Goal: Information Seeking & Learning: Learn about a topic

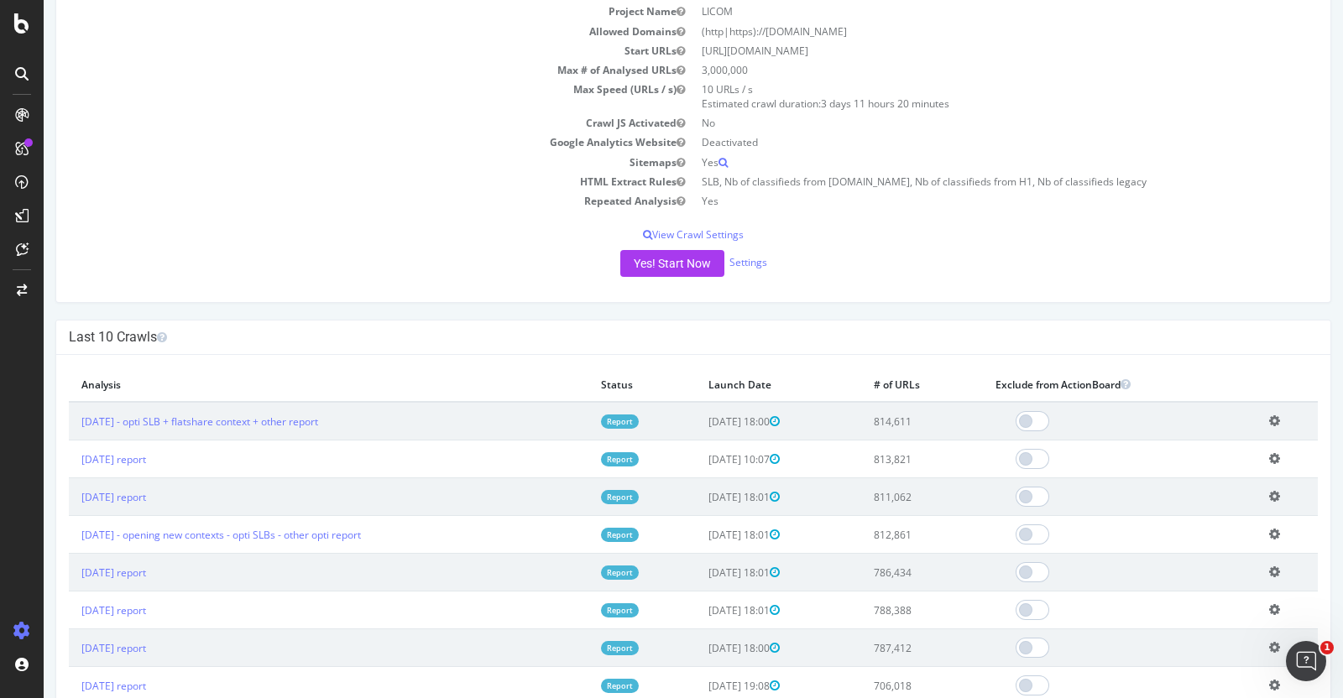
scroll to position [192, 0]
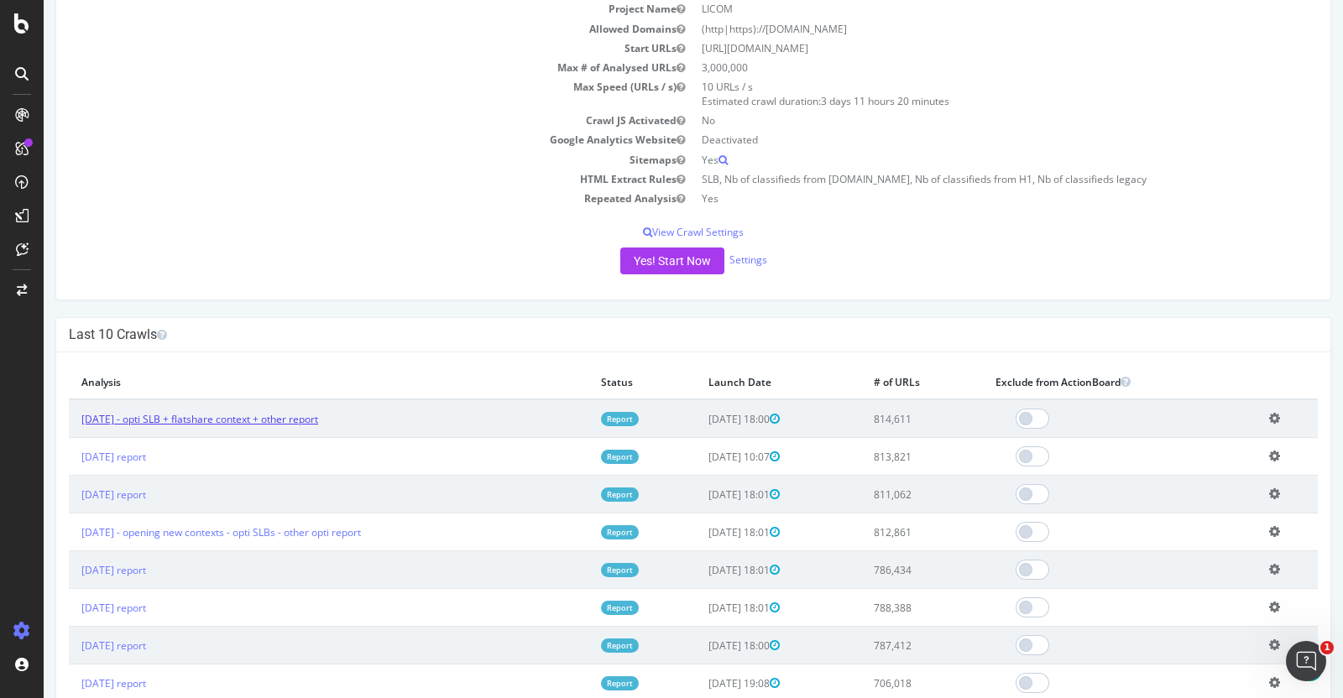
click at [228, 417] on link "[DATE] - opti SLB + flatshare context + other report" at bounding box center [199, 419] width 237 height 14
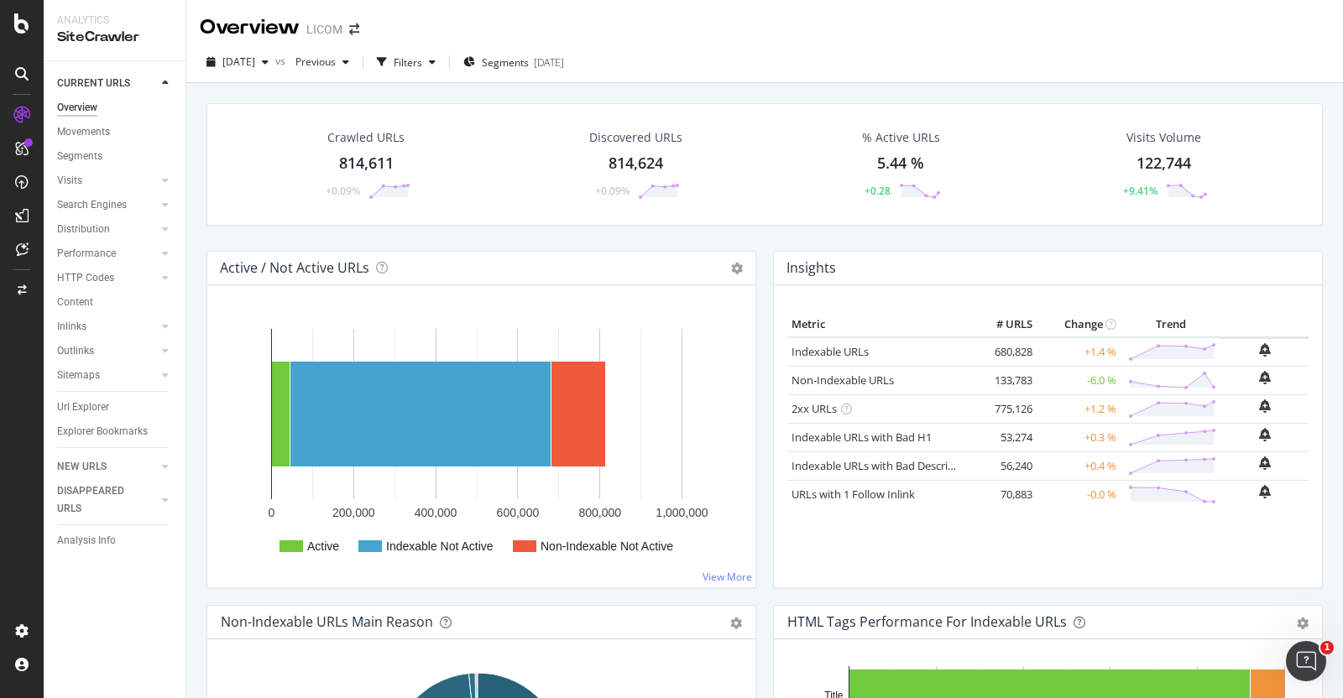
click at [82, 411] on div "Url Explorer" at bounding box center [83, 408] width 52 height 18
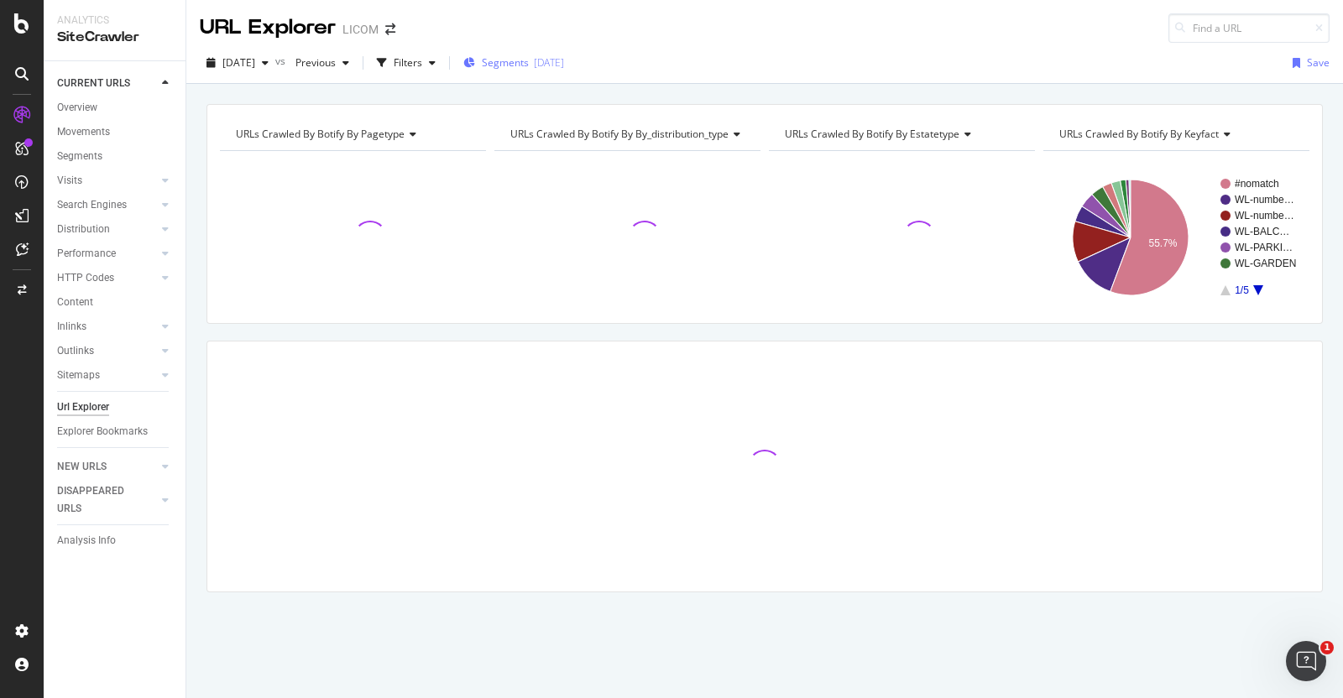
click at [522, 65] on span "Segments" at bounding box center [505, 62] width 47 height 14
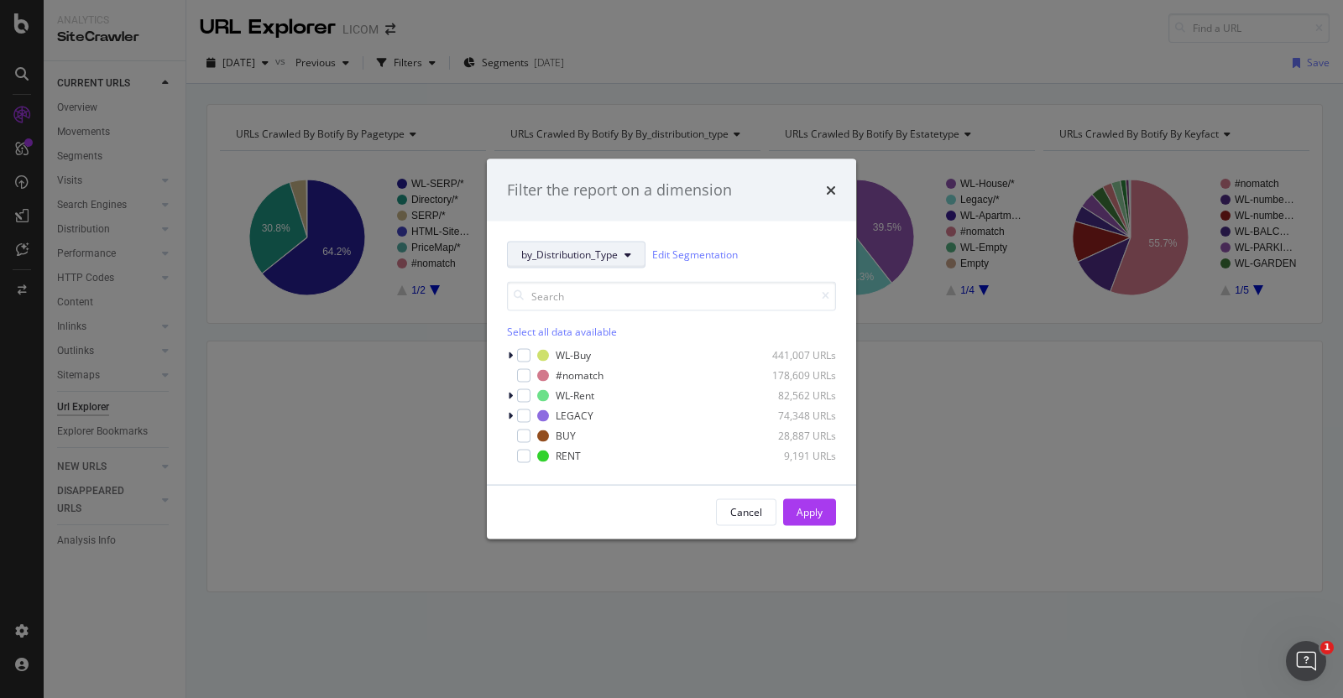
click at [608, 259] on span "by_Distribution_Type" at bounding box center [569, 255] width 96 height 14
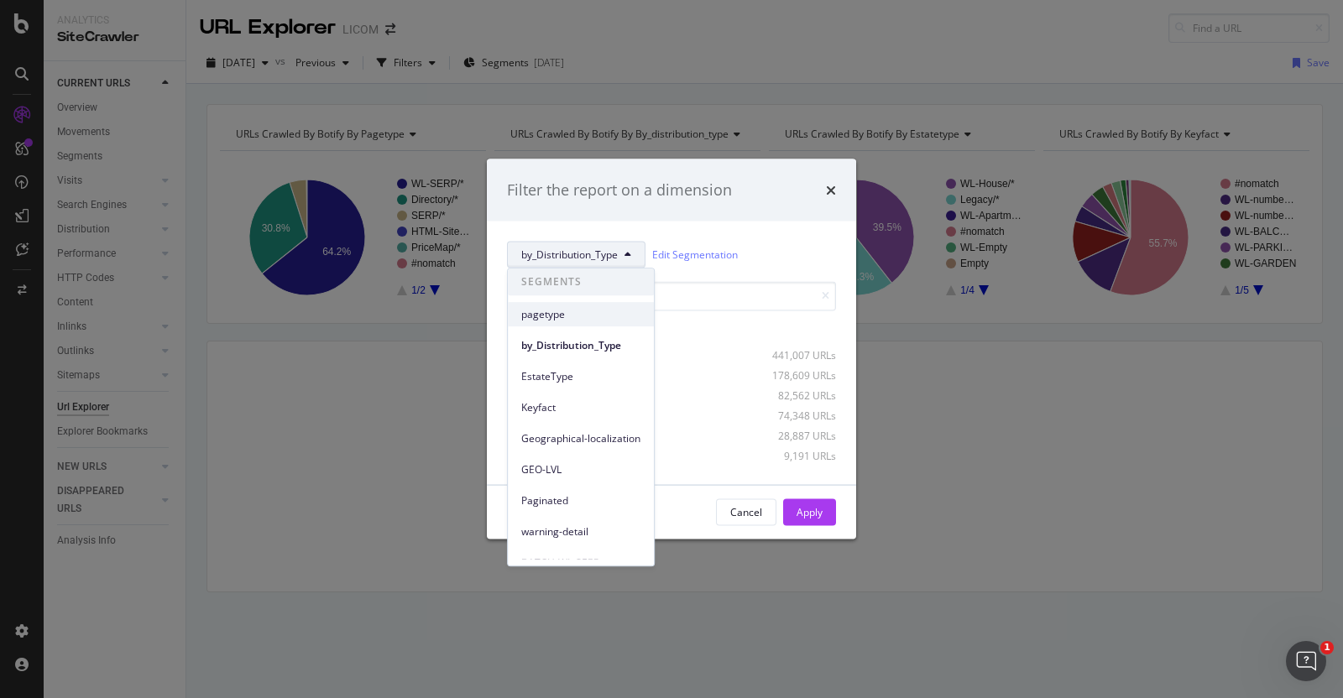
click at [600, 315] on span "pagetype" at bounding box center [580, 314] width 119 height 15
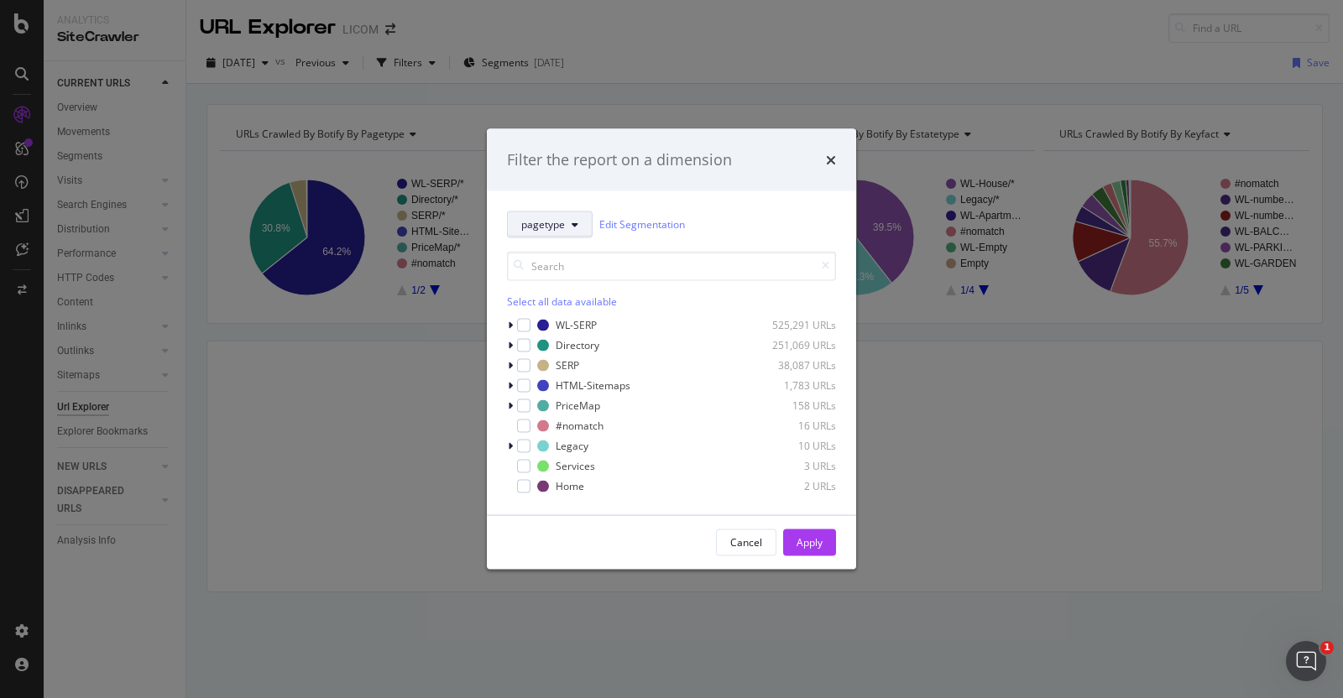
click at [535, 313] on div "Select all data available WL-SERP 525,291 URLs Directory 251,069 URLs SERP 38,0…" at bounding box center [671, 372] width 329 height 243
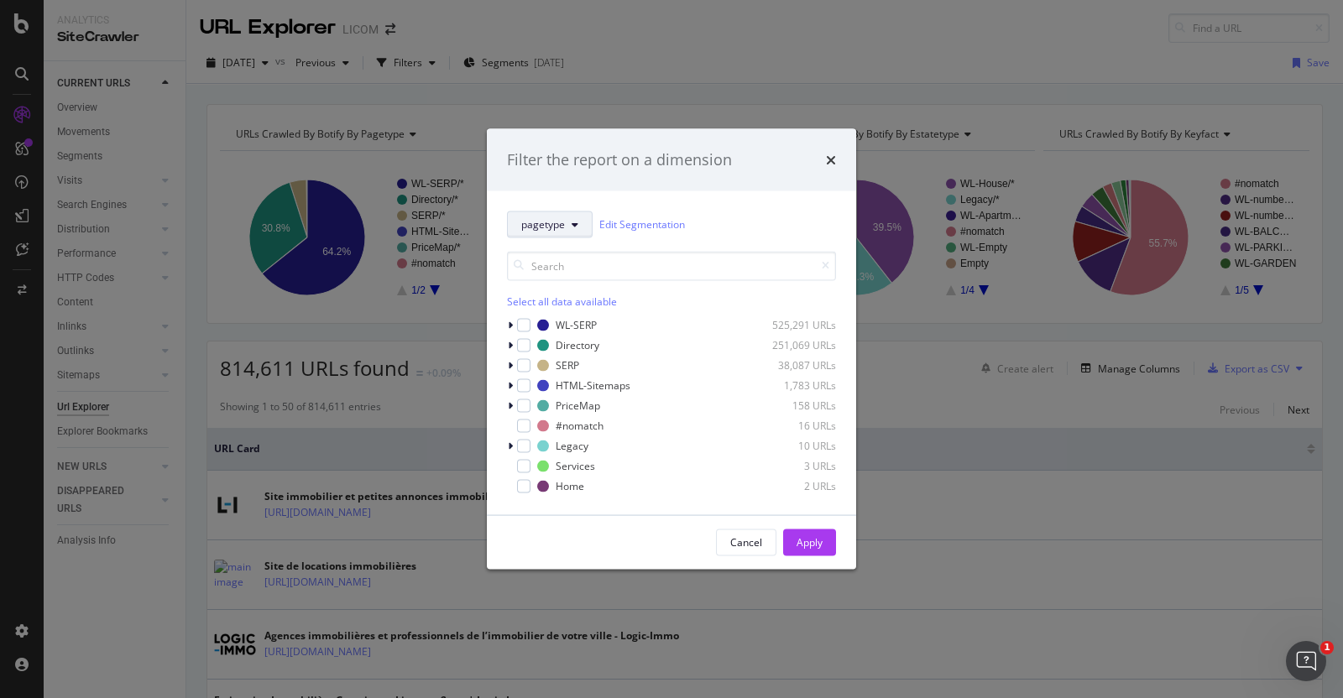
click at [517, 227] on button "pagetype" at bounding box center [550, 224] width 86 height 27
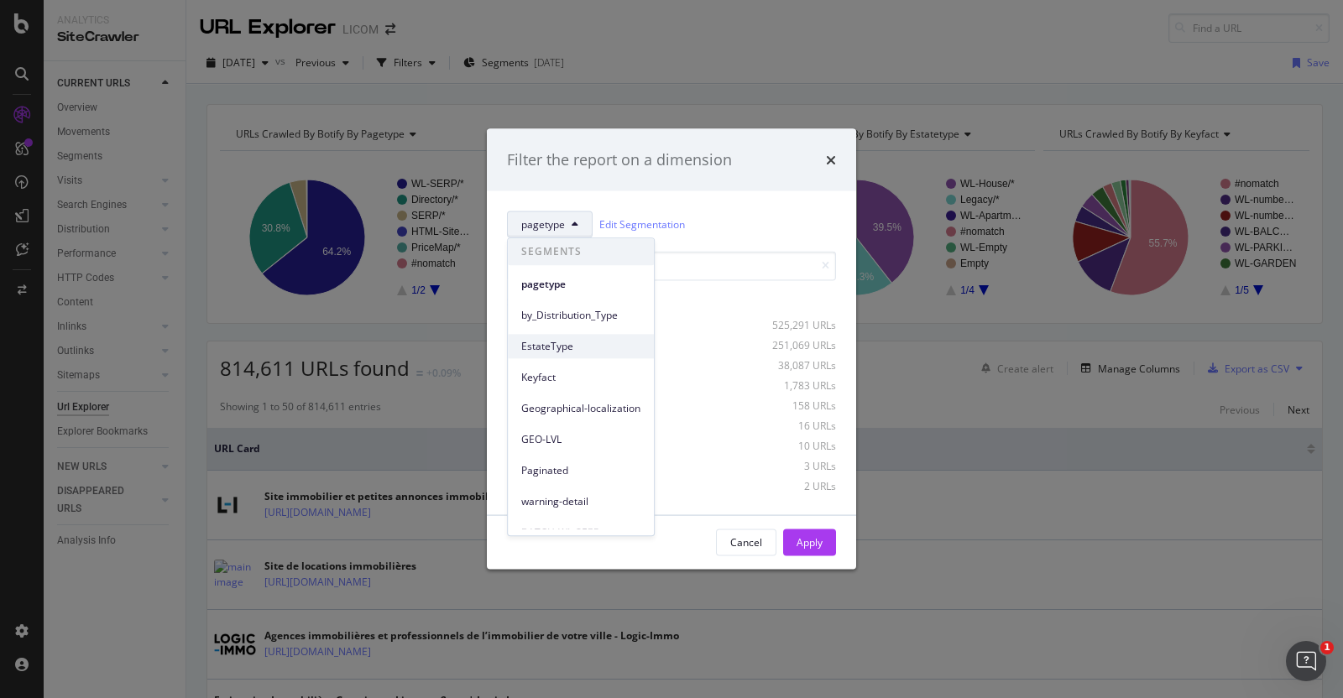
click at [550, 354] on div "EstateType" at bounding box center [581, 346] width 146 height 24
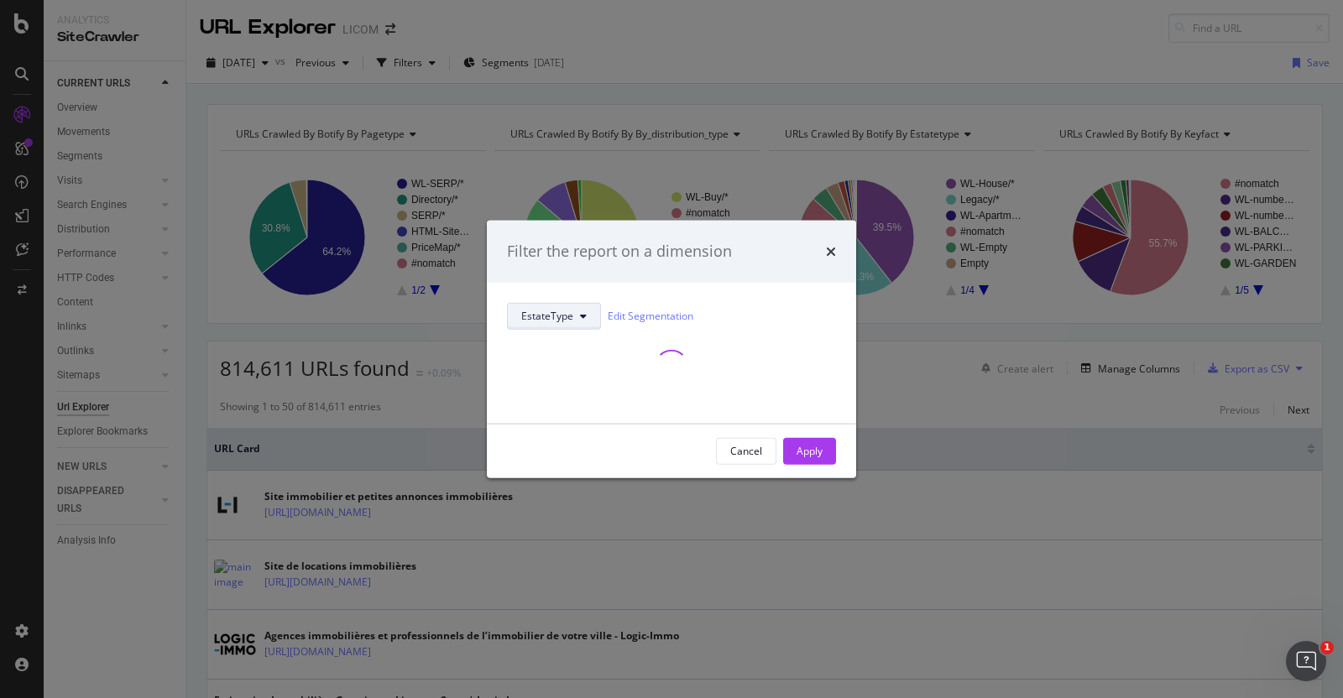
click at [540, 310] on span "EstateType" at bounding box center [547, 316] width 52 height 14
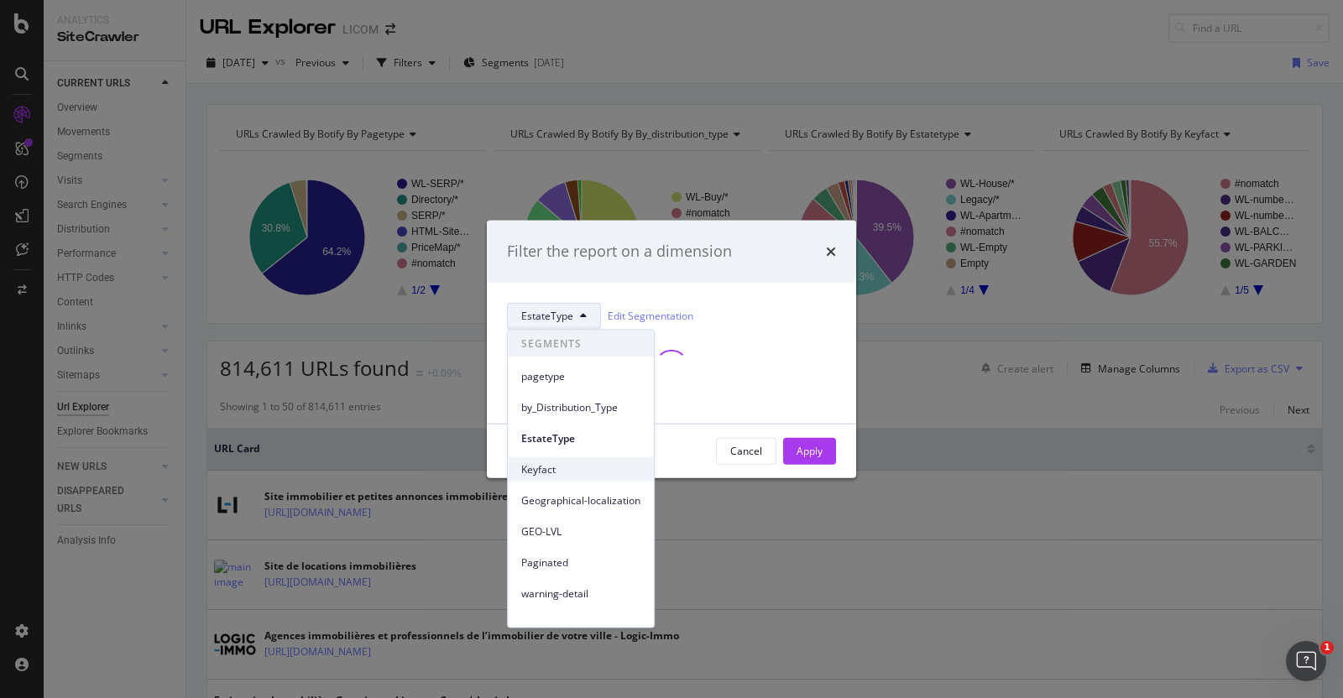
click at [559, 469] on span "Keyfact" at bounding box center [580, 469] width 119 height 15
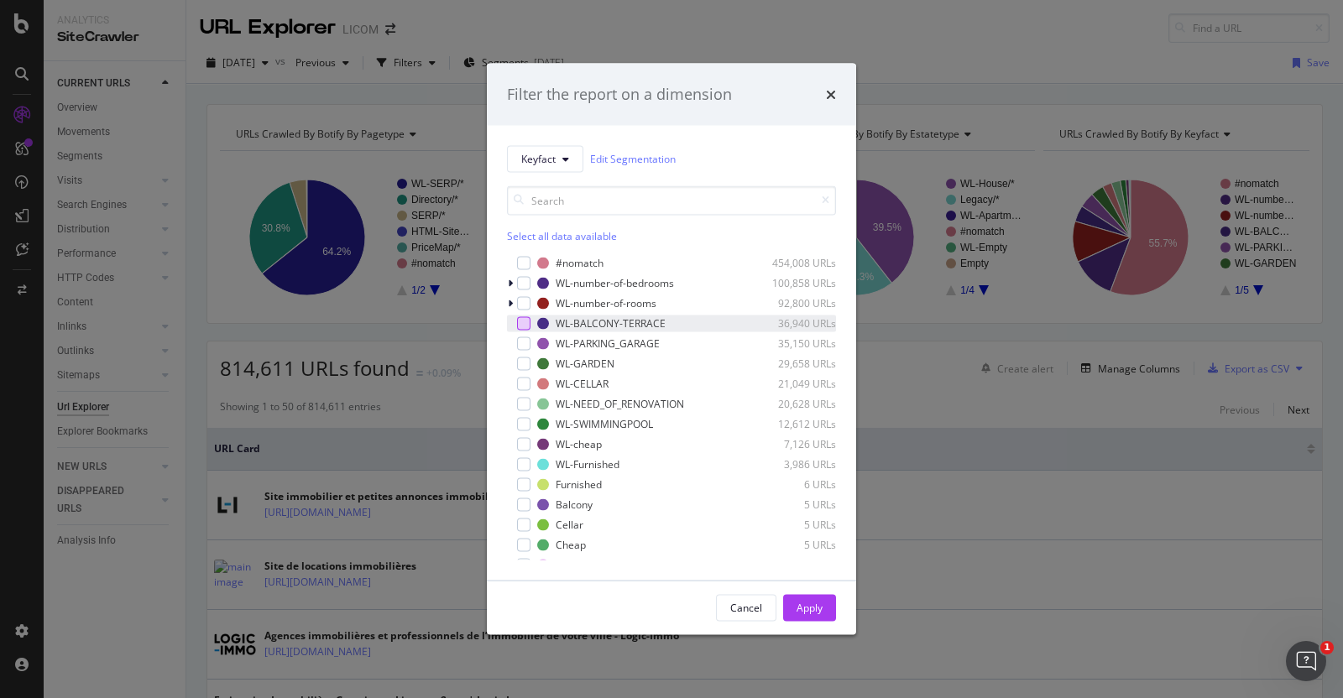
click at [525, 326] on div "modal" at bounding box center [523, 322] width 13 height 13
click at [803, 613] on div "Apply" at bounding box center [809, 608] width 26 height 14
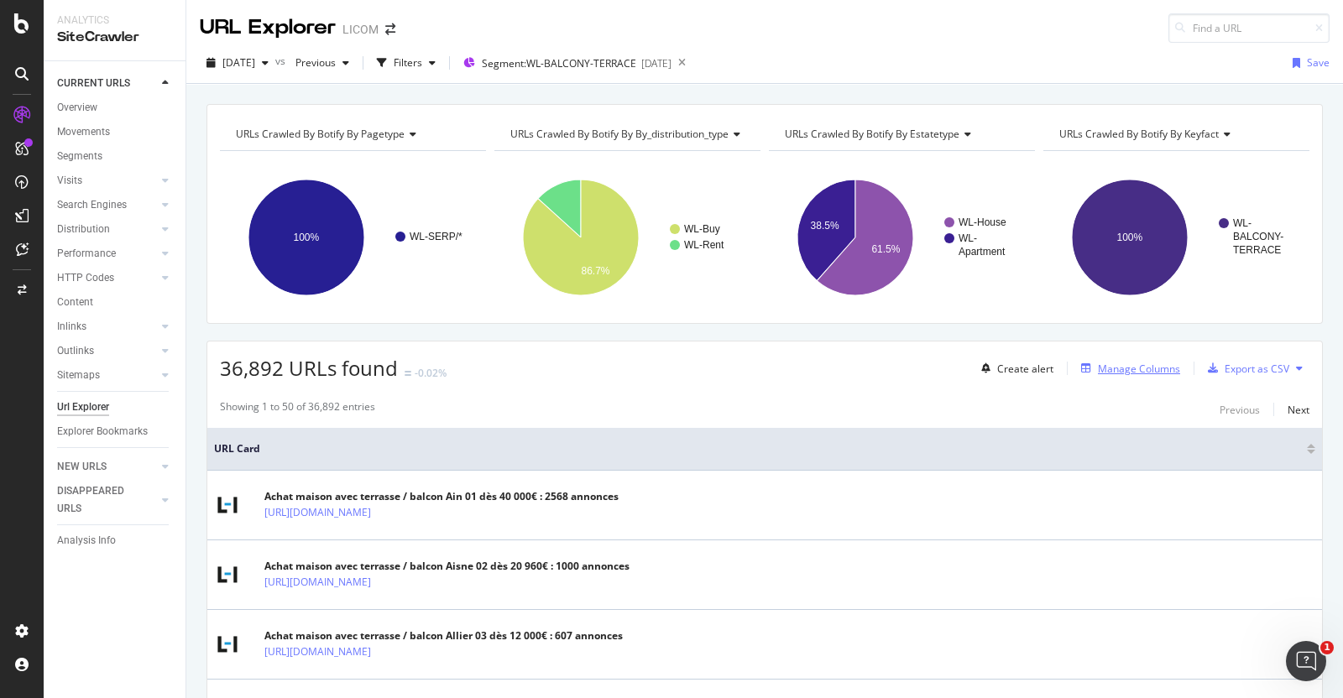
click at [1098, 368] on div "Manage Columns" at bounding box center [1139, 369] width 82 height 14
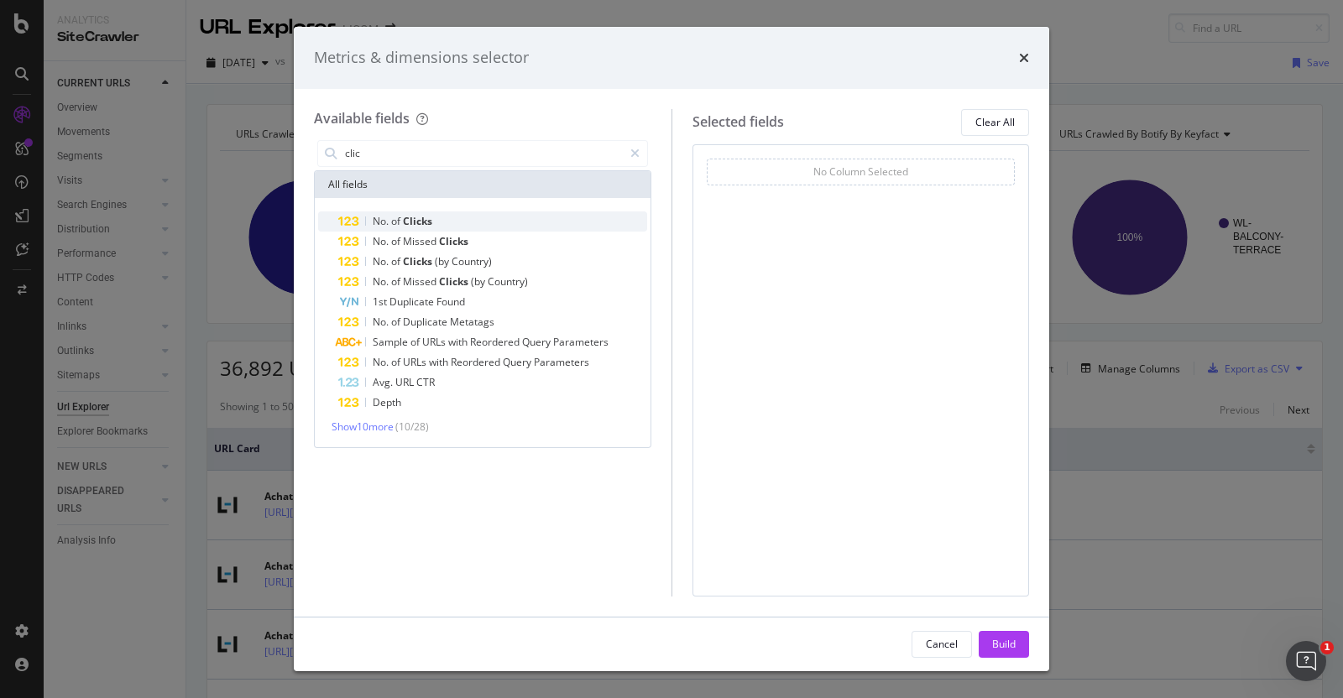
type input "clic"
click at [415, 216] on span "Clicks" at bounding box center [417, 221] width 29 height 14
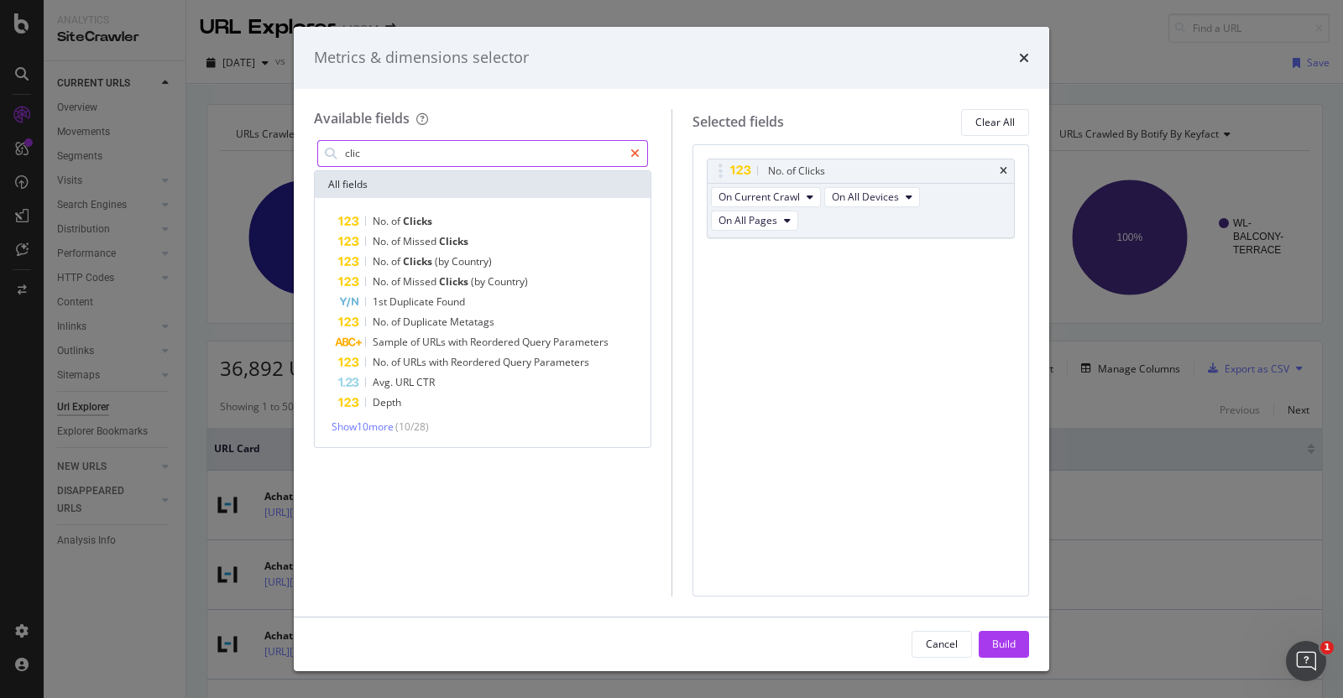
click at [629, 151] on div "modal" at bounding box center [635, 153] width 24 height 27
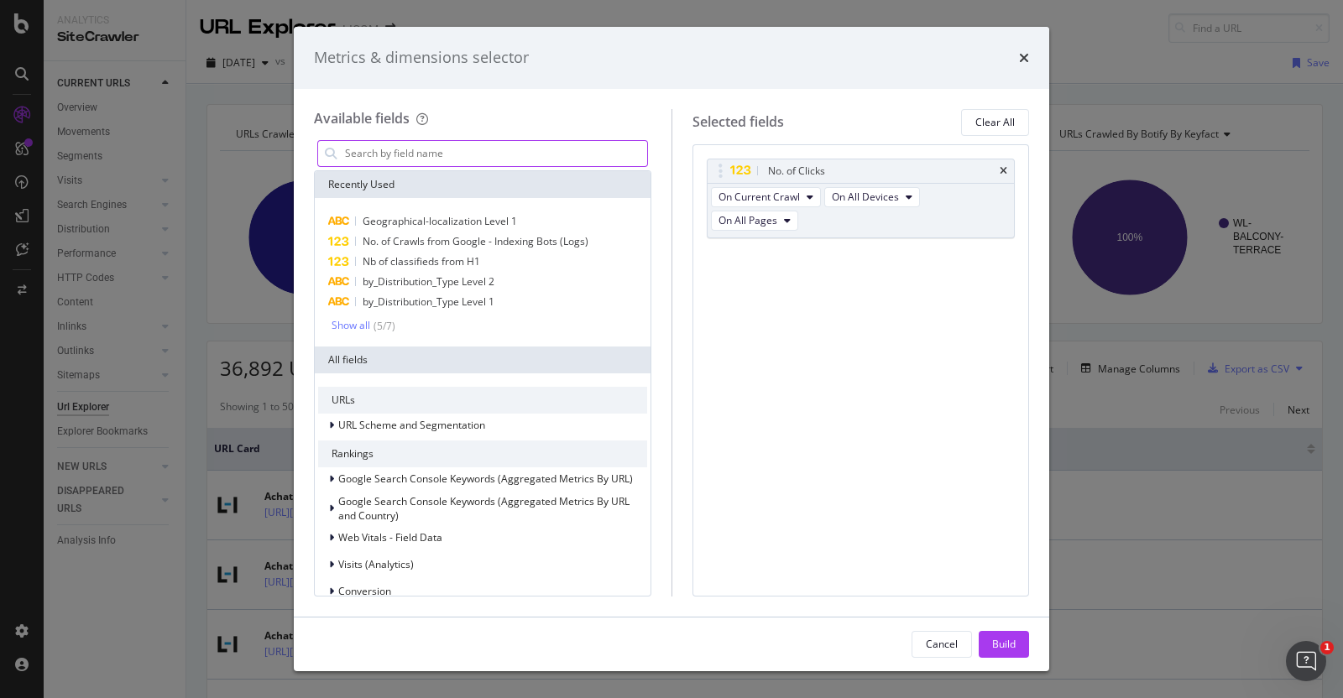
click at [524, 143] on input "modal" at bounding box center [495, 153] width 304 height 25
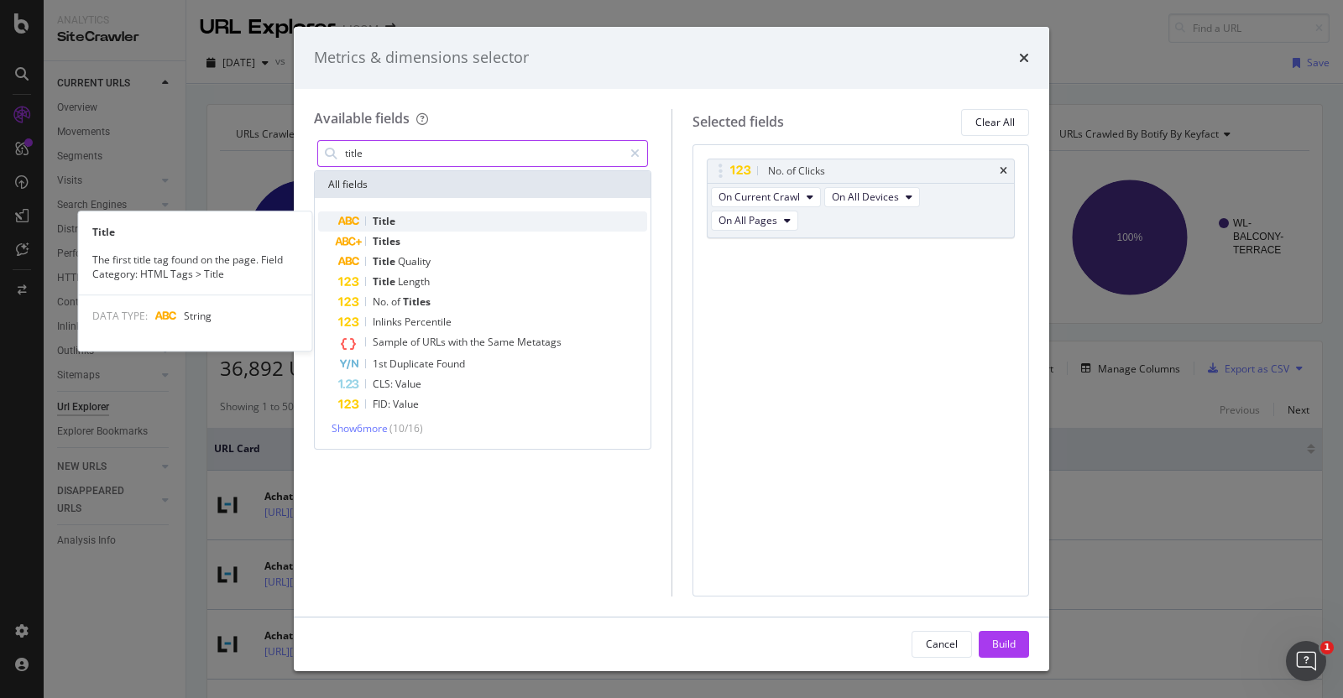
type input "title"
click at [382, 223] on span "Title" at bounding box center [384, 221] width 23 height 14
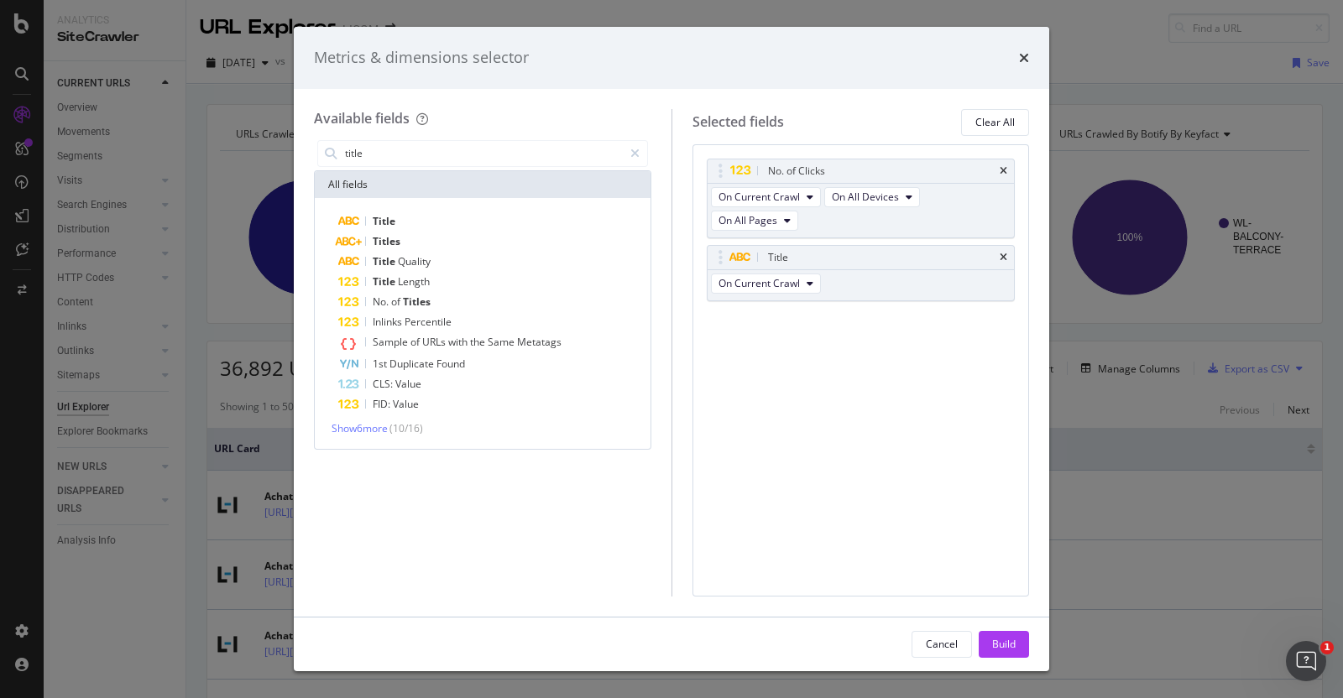
click at [998, 641] on div "Build" at bounding box center [1003, 644] width 23 height 14
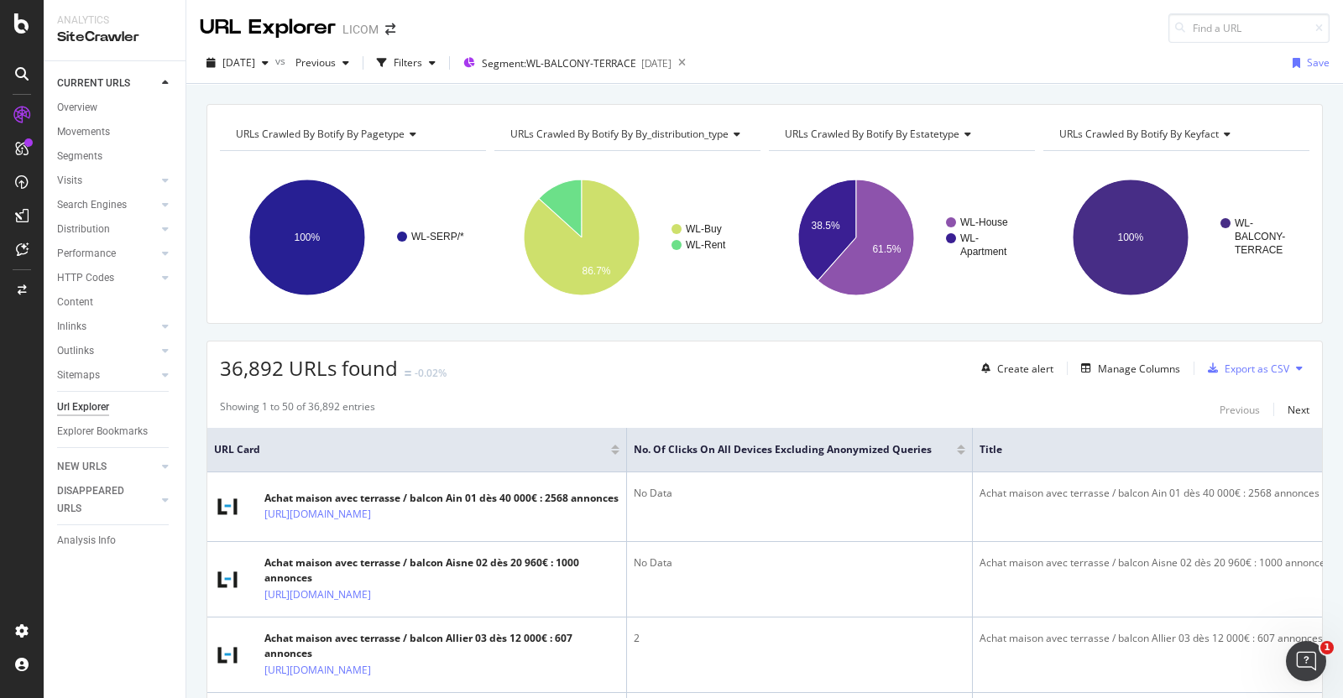
click at [703, 373] on div "36,892 URLs found -0.02% Create alert Manage Columns Export as CSV" at bounding box center [764, 362] width 1114 height 41
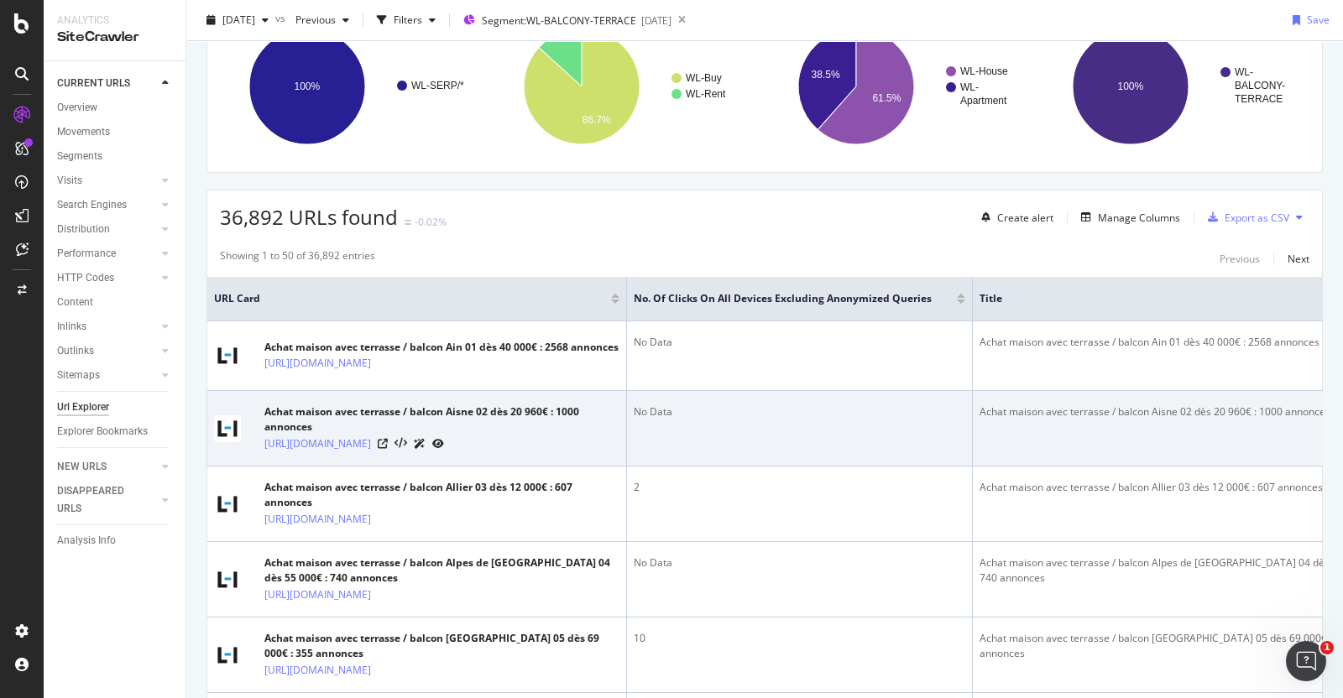
scroll to position [110, 0]
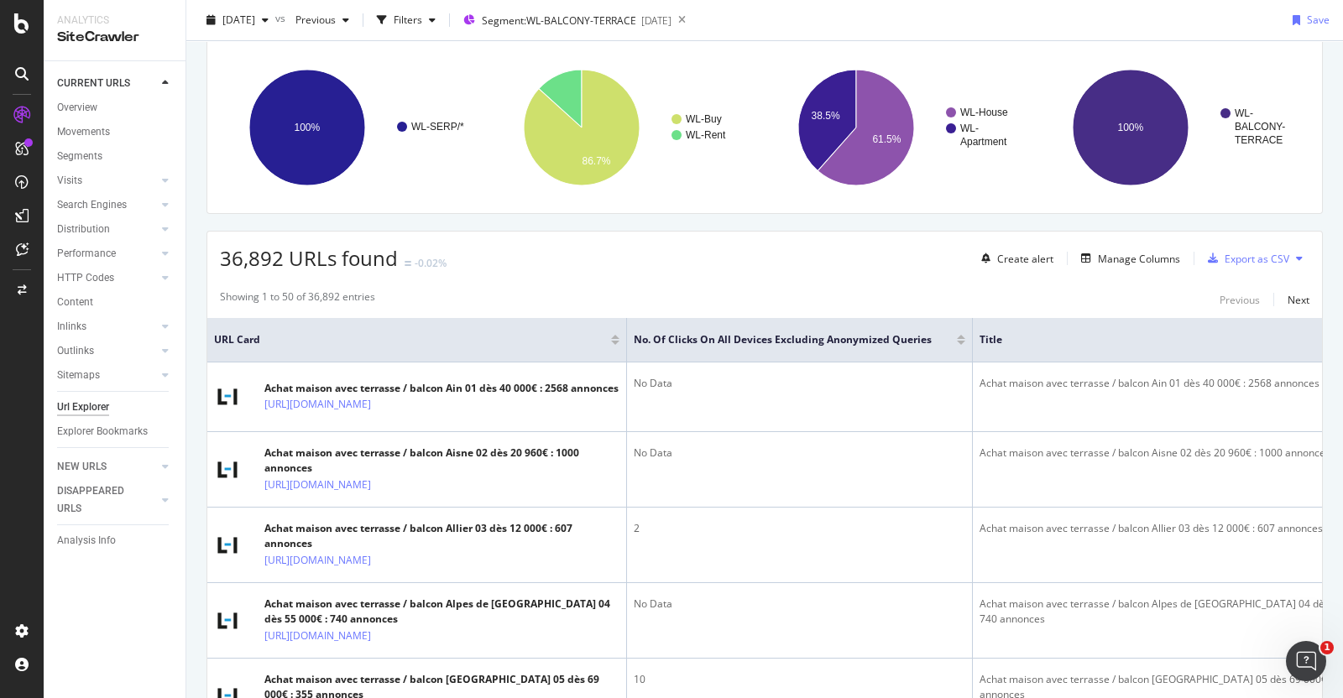
click at [957, 341] on div at bounding box center [961, 343] width 8 height 4
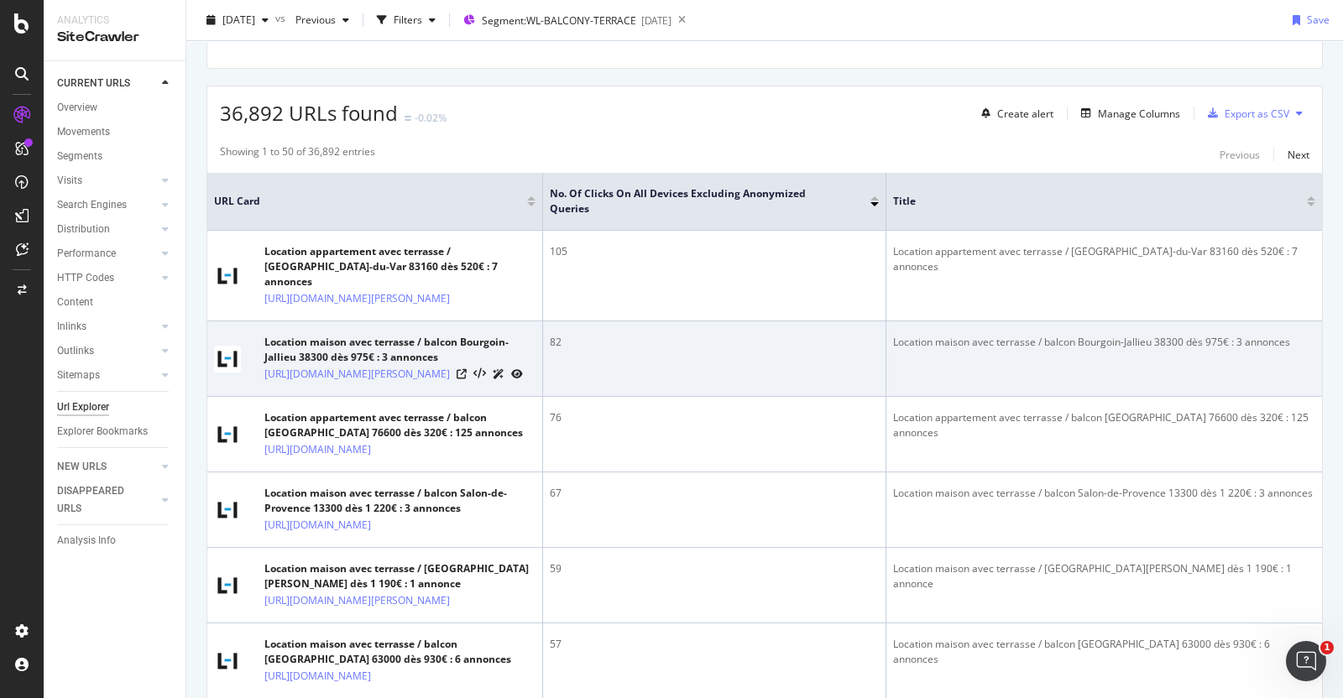
scroll to position [352, 0]
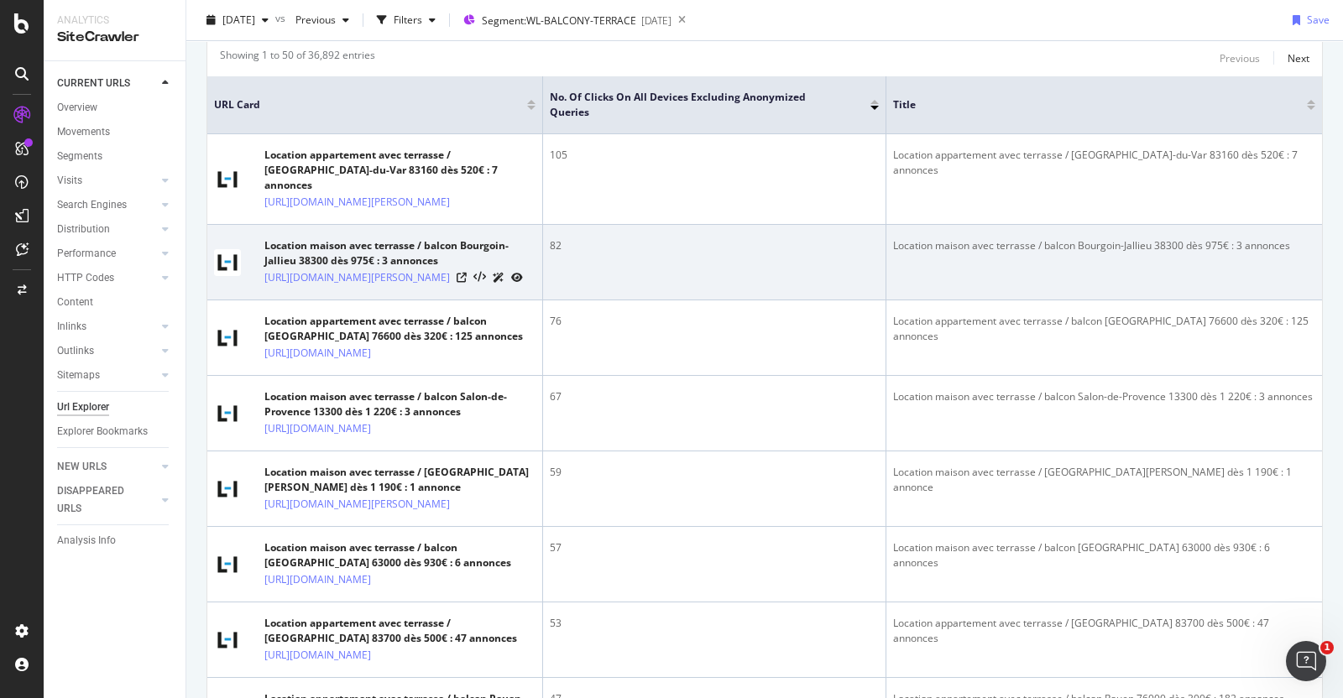
click at [961, 253] on div "Location maison avec terrasse / balcon Bourgoin-Jallieu 38300 dès 975€ : 3 anno…" at bounding box center [1104, 245] width 422 height 15
copy tbody "Location maison avec terrasse / balcon Bourgoin-Jallieu 38300 dès 975€ : 3 anno…"
click at [467, 283] on icon at bounding box center [461, 278] width 10 height 10
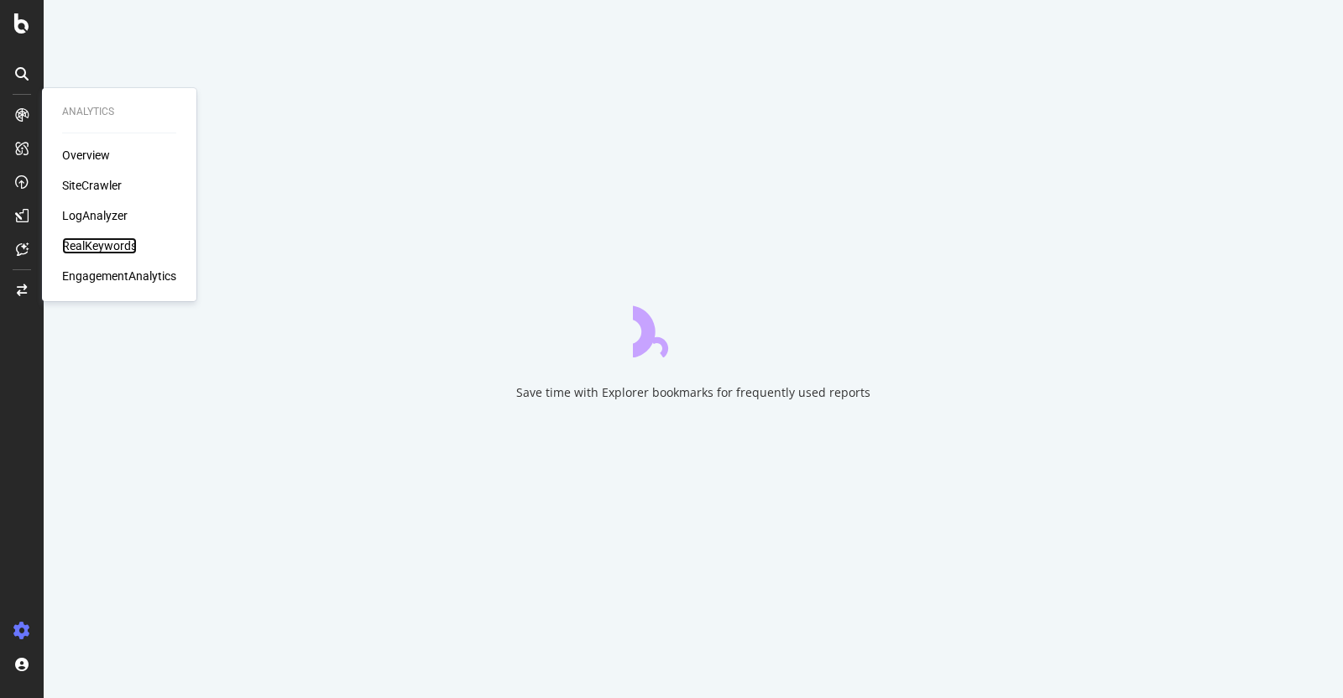
click at [97, 246] on div "RealKeywords" at bounding box center [99, 245] width 75 height 17
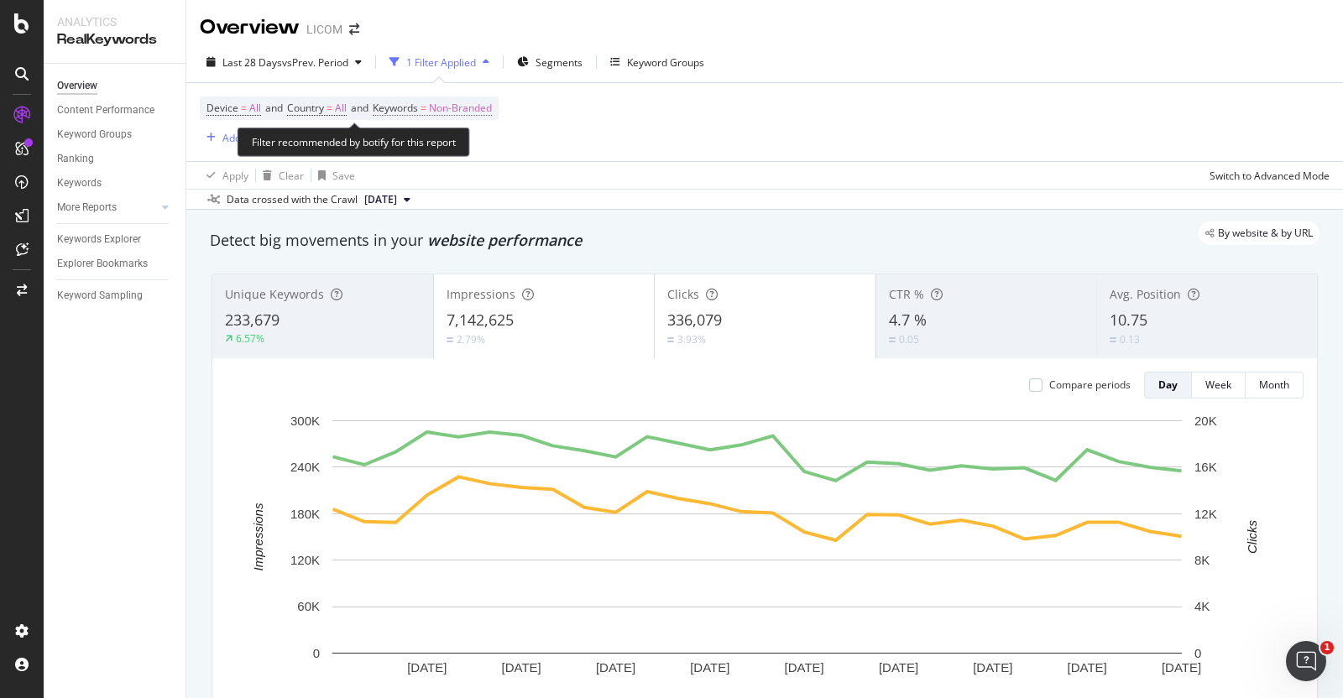
click at [492, 104] on span "Non-Branded" at bounding box center [460, 107] width 63 height 23
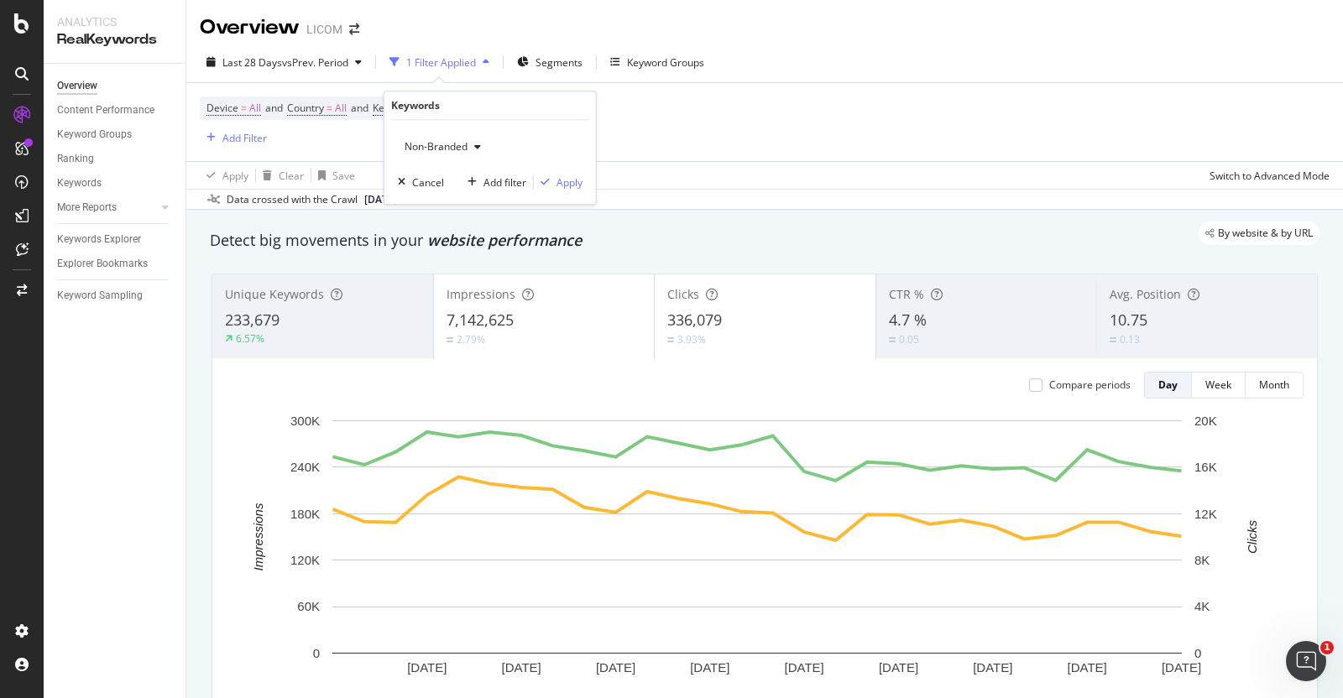
click at [436, 148] on span "Non-Branded" at bounding box center [433, 146] width 70 height 14
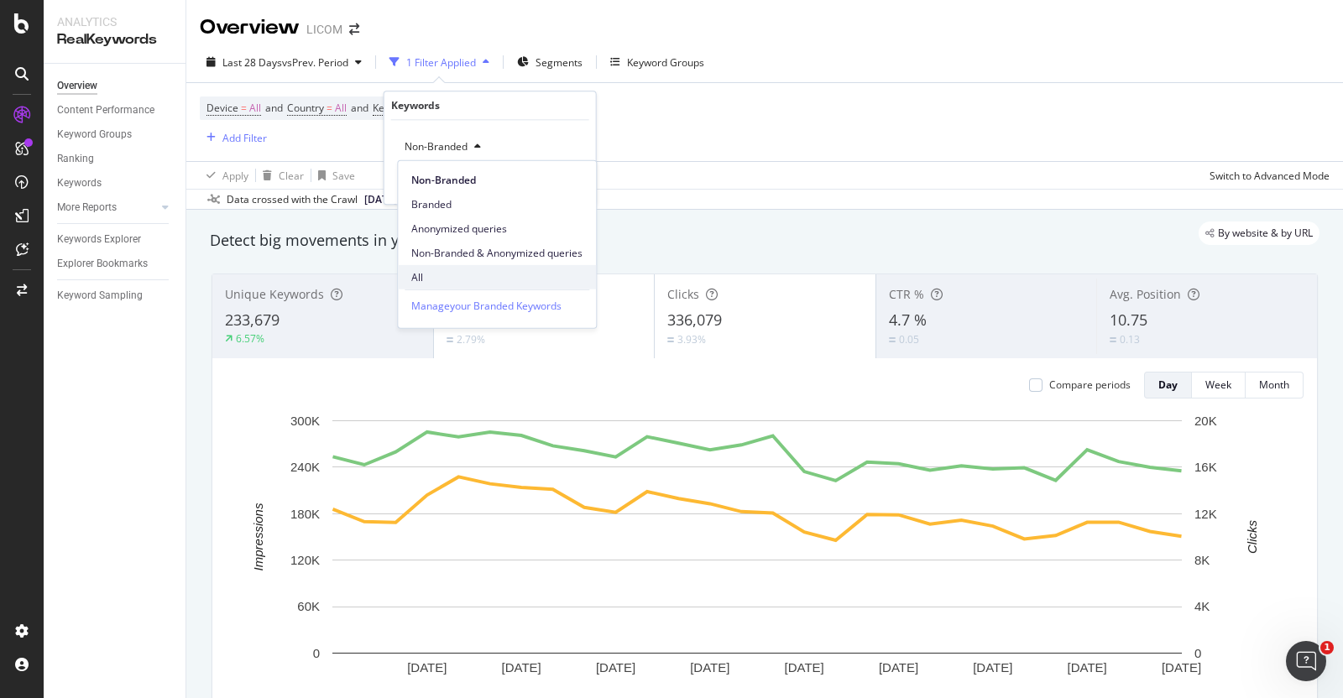
click at [441, 270] on span "All" at bounding box center [496, 276] width 171 height 15
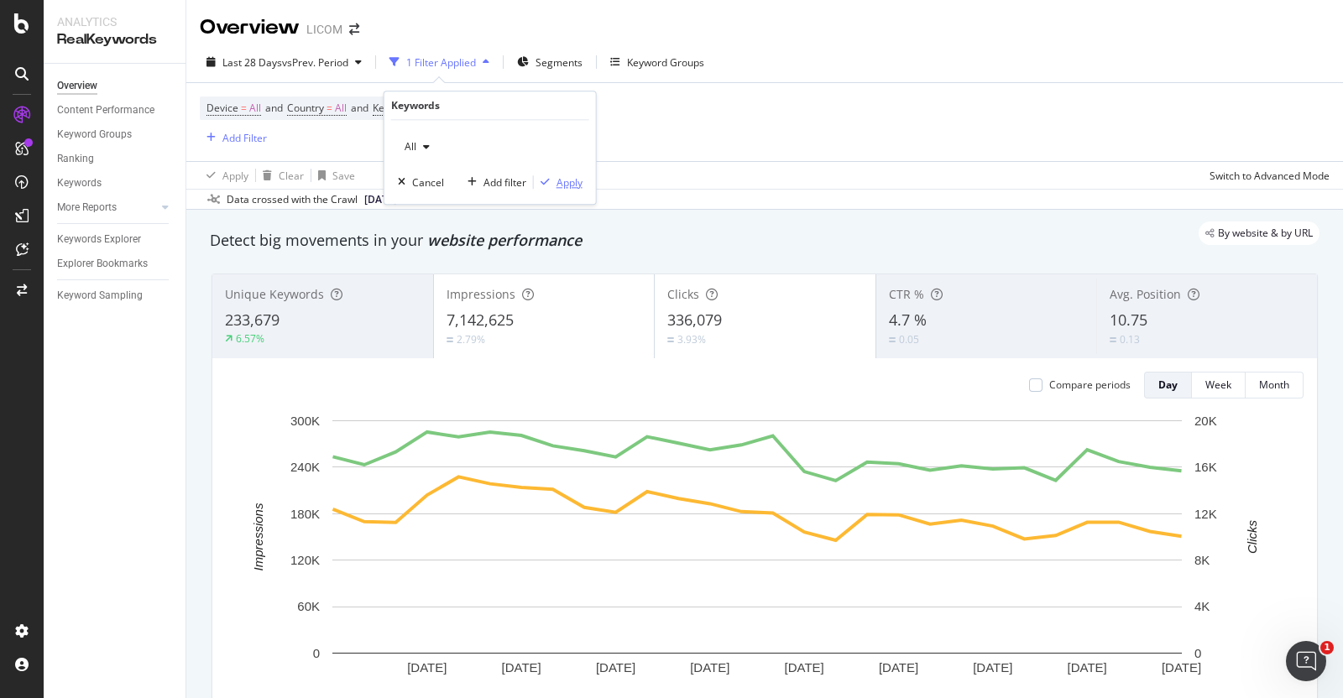
click at [556, 188] on div "Apply" at bounding box center [569, 182] width 26 height 14
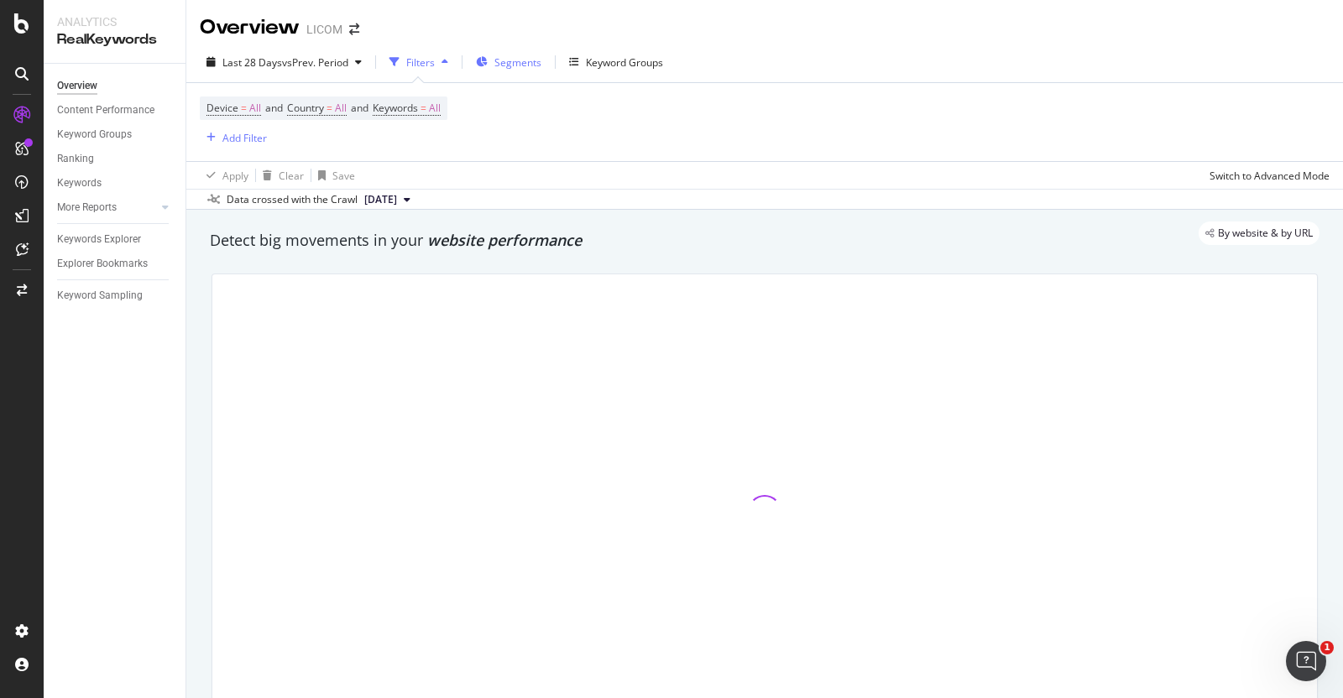
click at [521, 64] on span "Segments" at bounding box center [517, 62] width 47 height 14
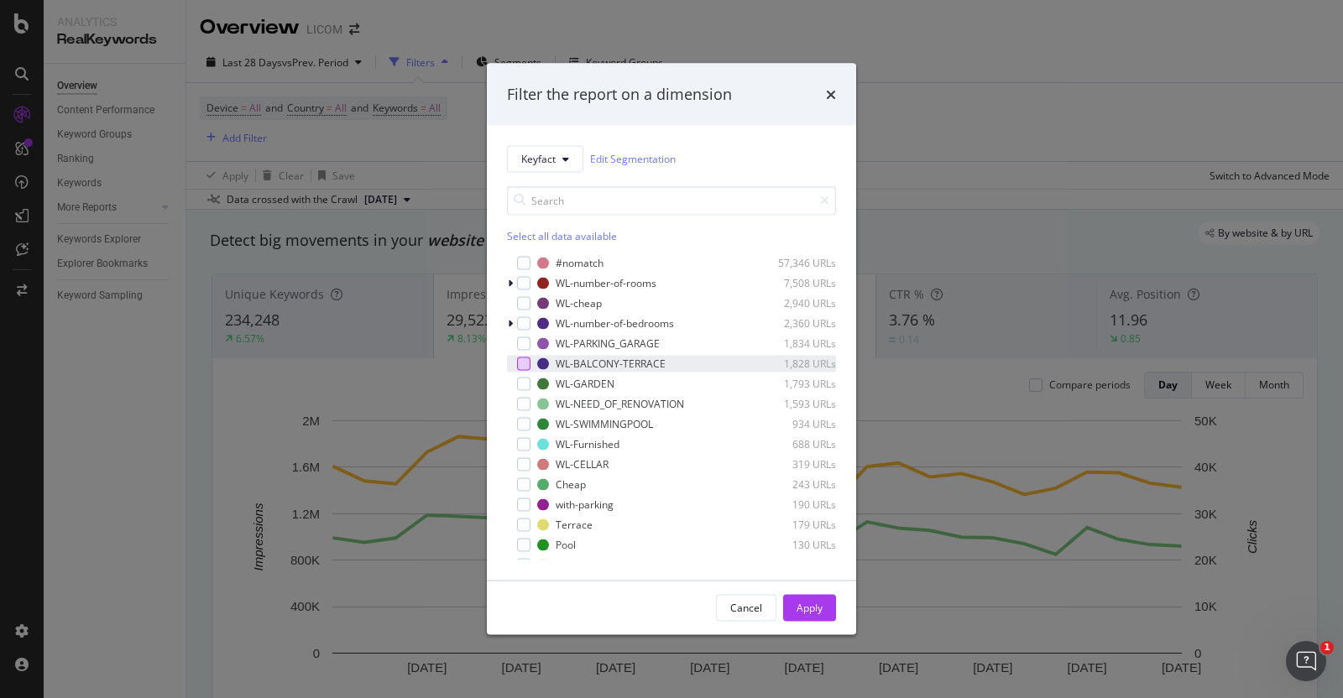
click at [524, 358] on div "modal" at bounding box center [523, 363] width 13 height 13
click at [819, 610] on div "Apply" at bounding box center [809, 608] width 26 height 14
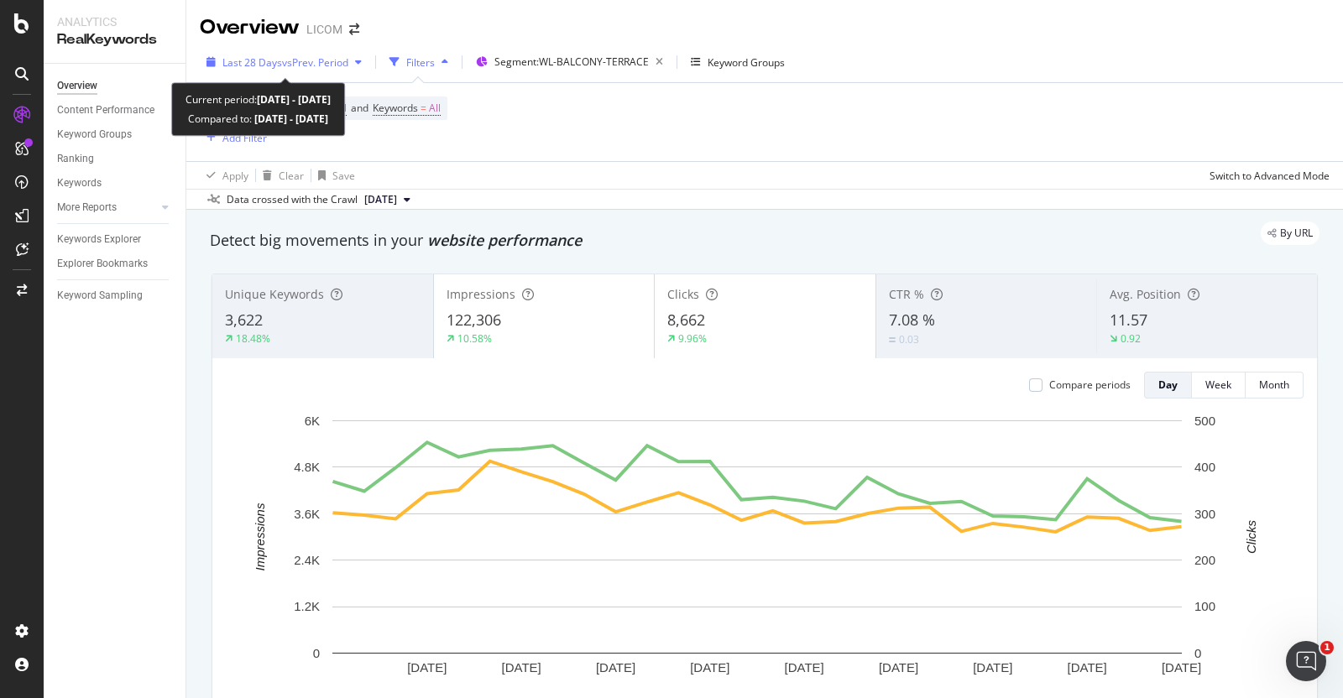
click at [319, 61] on span "vs Prev. Period" at bounding box center [315, 62] width 66 height 14
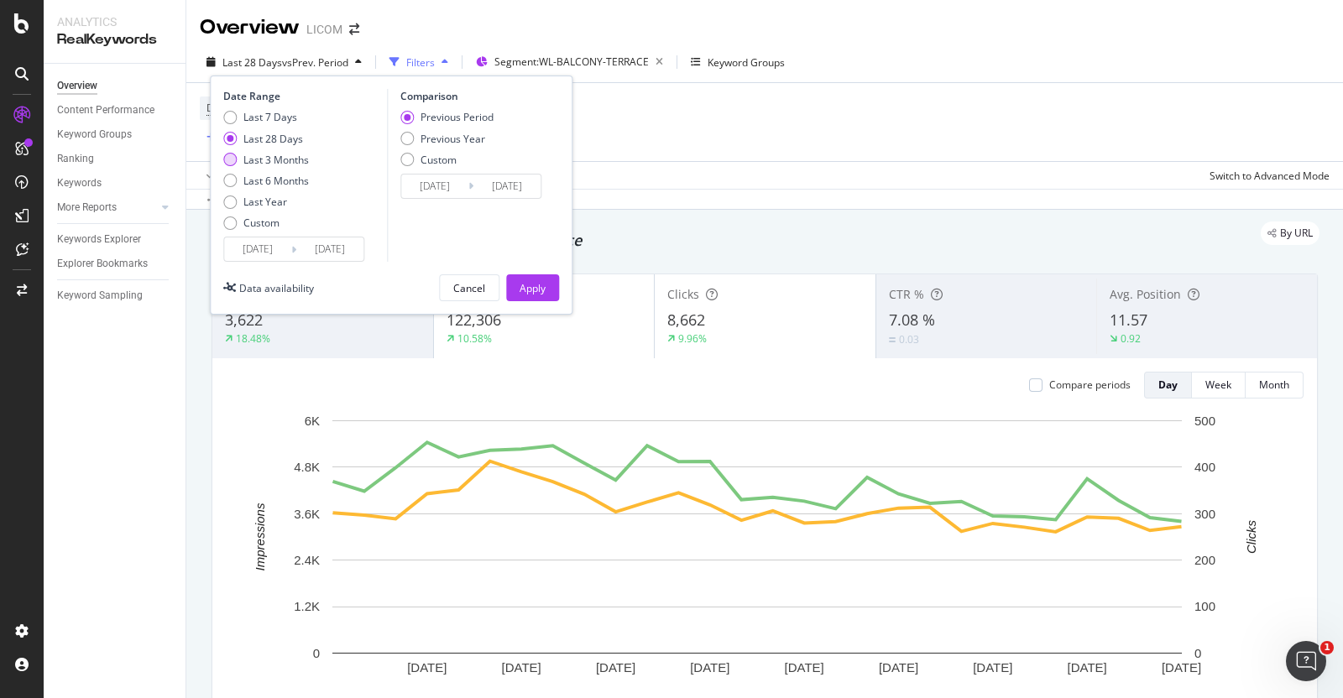
click at [258, 161] on div "Last 3 Months" at bounding box center [275, 160] width 65 height 14
type input "2025/06/18"
type input "2025/03/18"
type input "2025/06/17"
click at [541, 289] on div "Apply" at bounding box center [532, 288] width 26 height 14
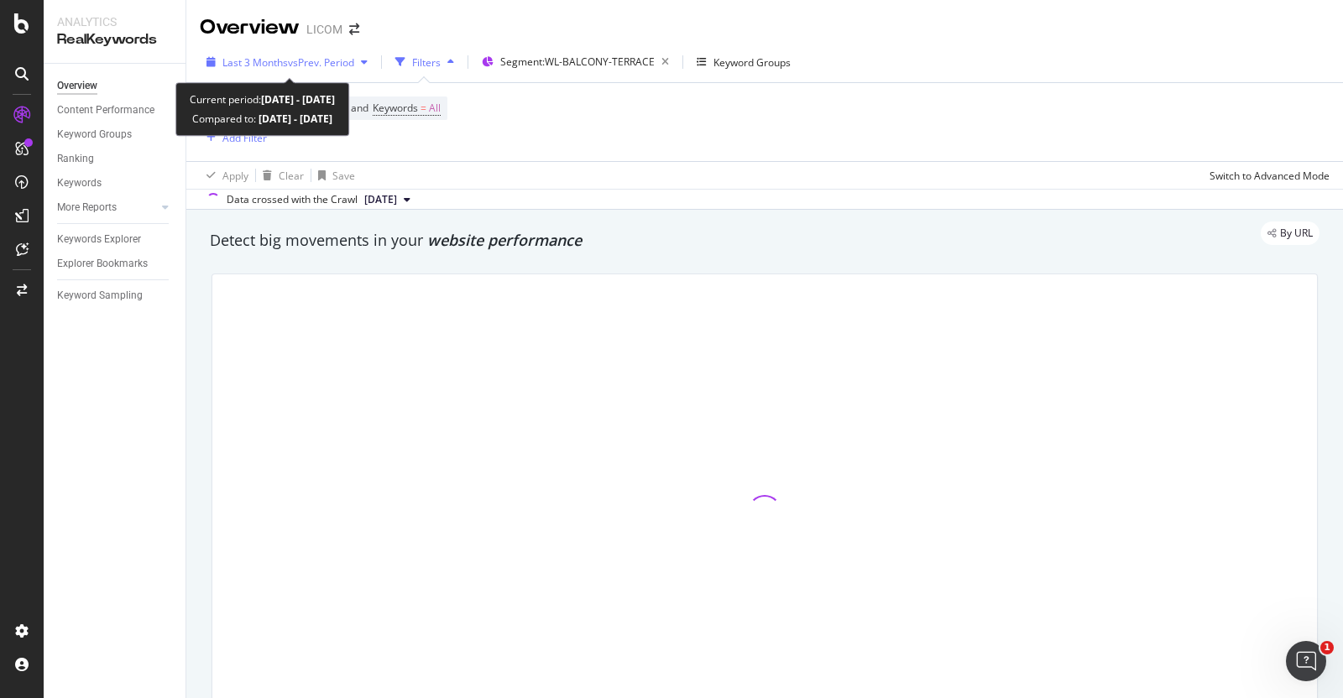
click at [260, 66] on span "Last 3 Months" at bounding box center [254, 62] width 65 height 14
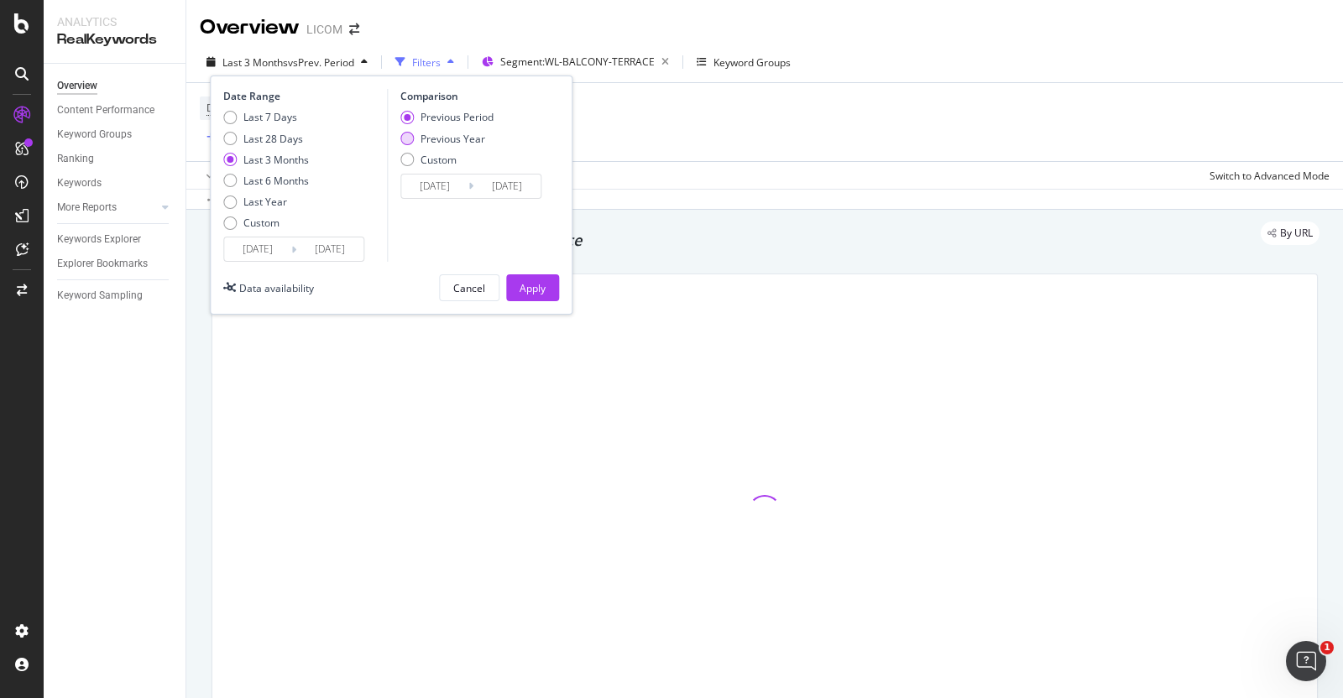
click at [415, 136] on div "Previous Year" at bounding box center [446, 139] width 93 height 14
type input "2024/06/19"
type input "2024/09/18"
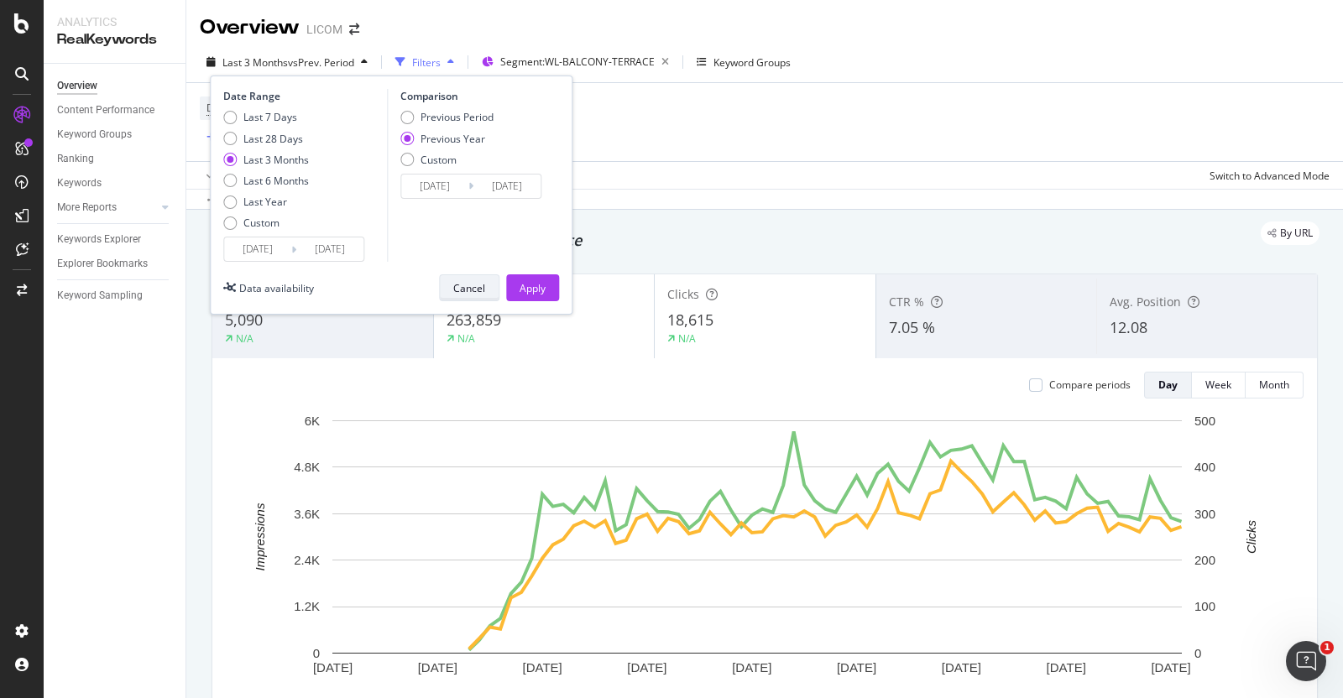
click at [462, 283] on div "Cancel" at bounding box center [469, 288] width 32 height 14
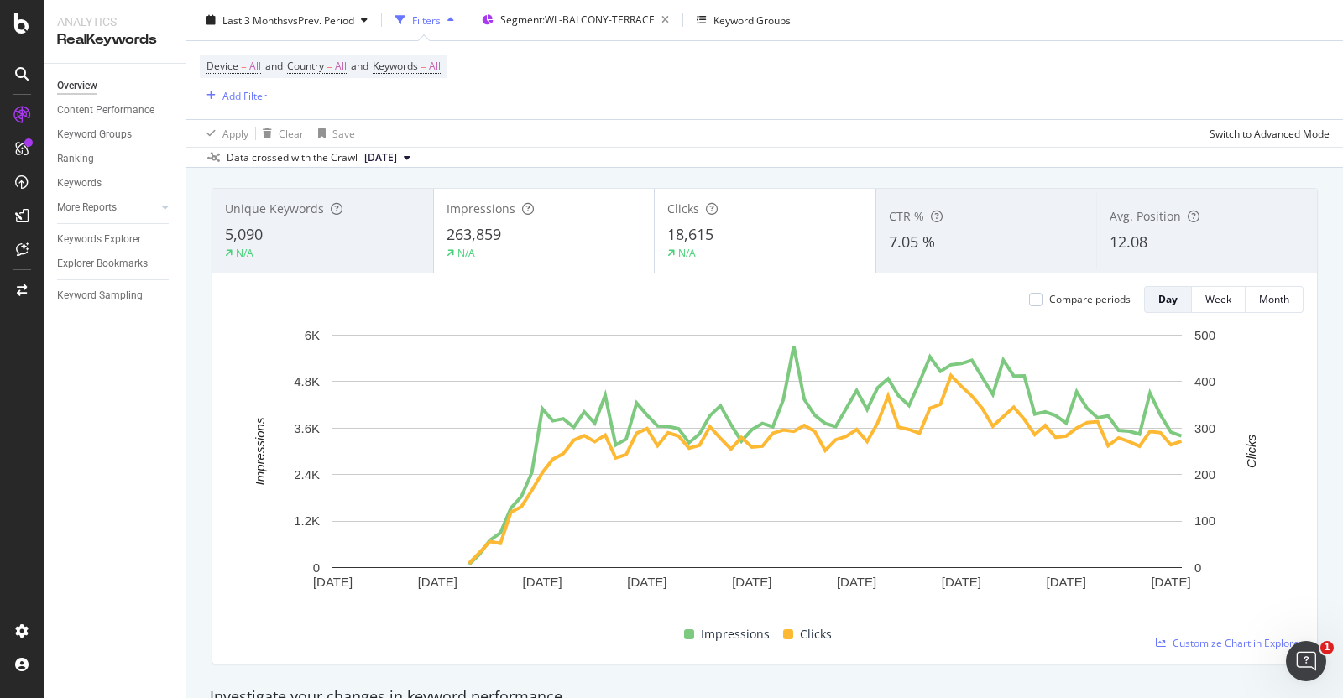
scroll to position [67, 0]
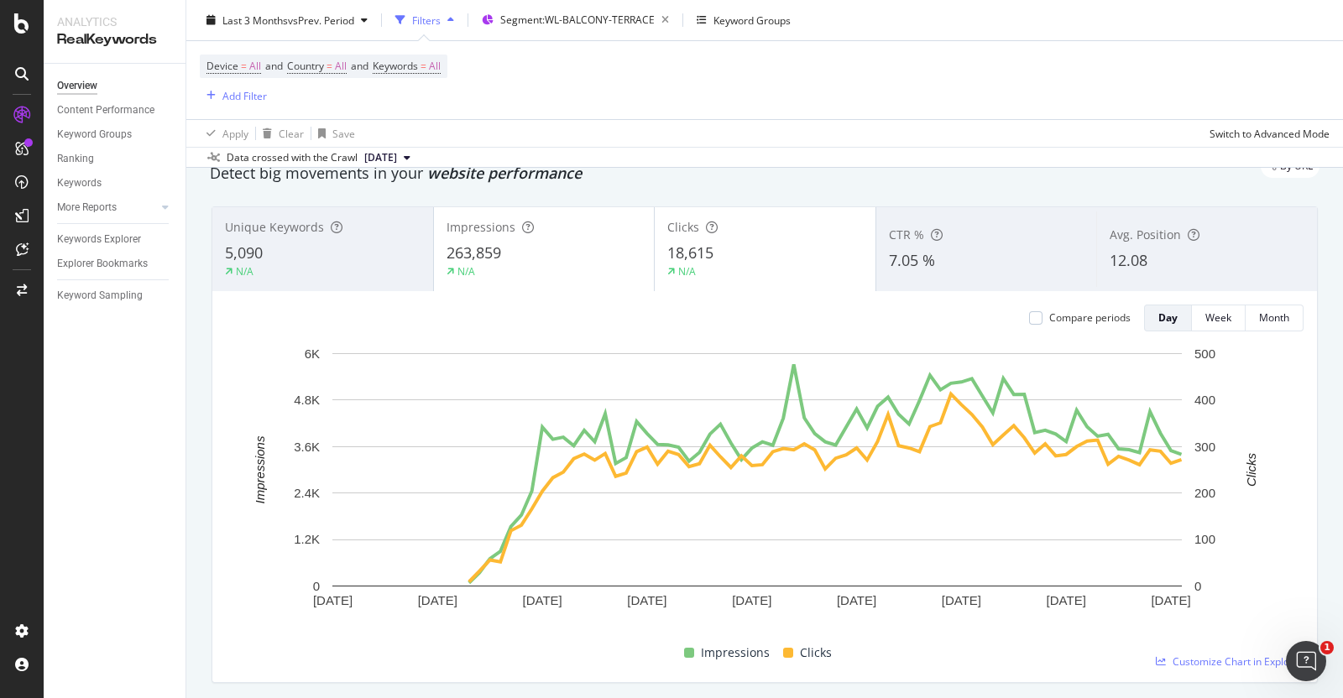
click at [874, 81] on div "Device = All and Country = All and Keywords = All Add Filter" at bounding box center [764, 80] width 1129 height 78
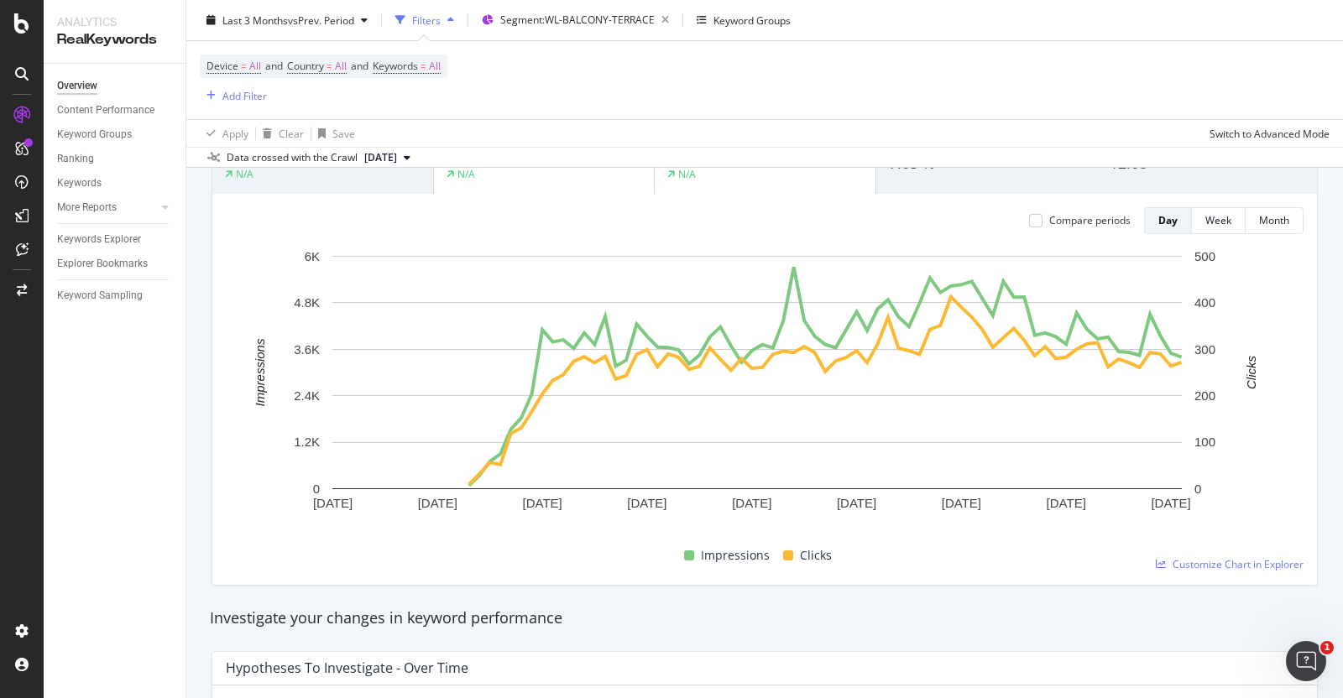
scroll to position [91, 0]
